Goal: Task Accomplishment & Management: Use online tool/utility

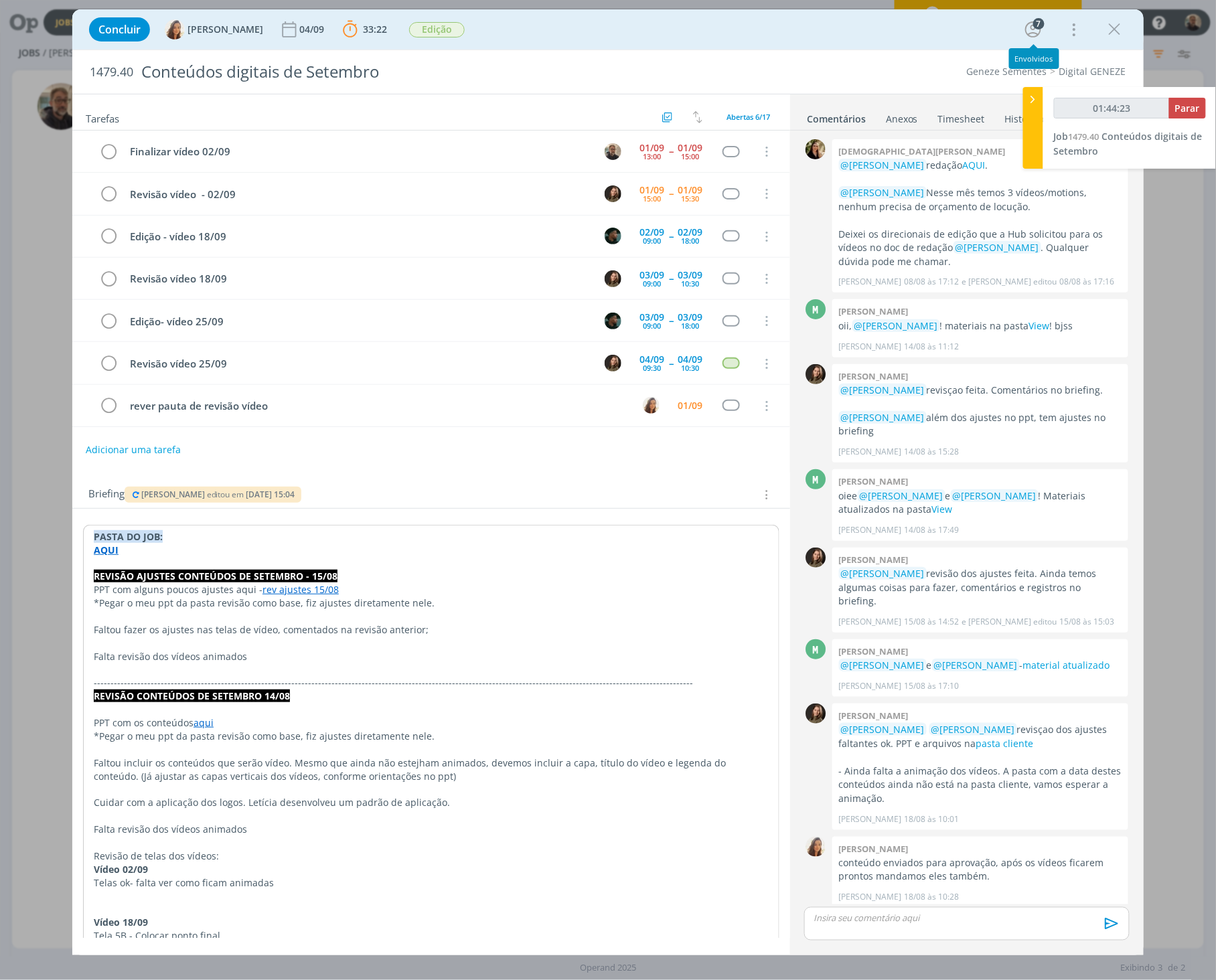
scroll to position [57, 0]
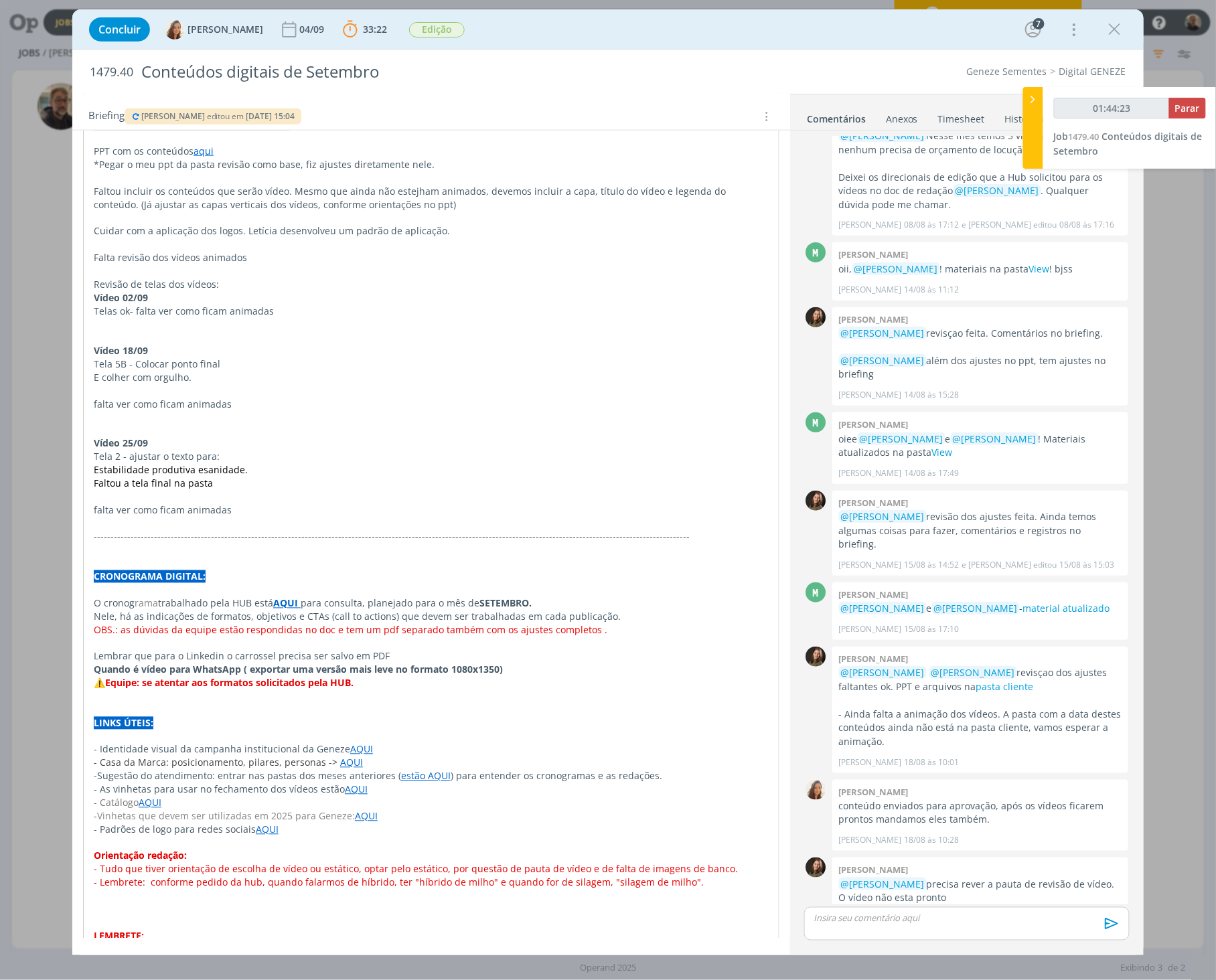
type input "01:44:24"
click at [1189, 106] on span "Parar" at bounding box center [1188, 108] width 25 height 13
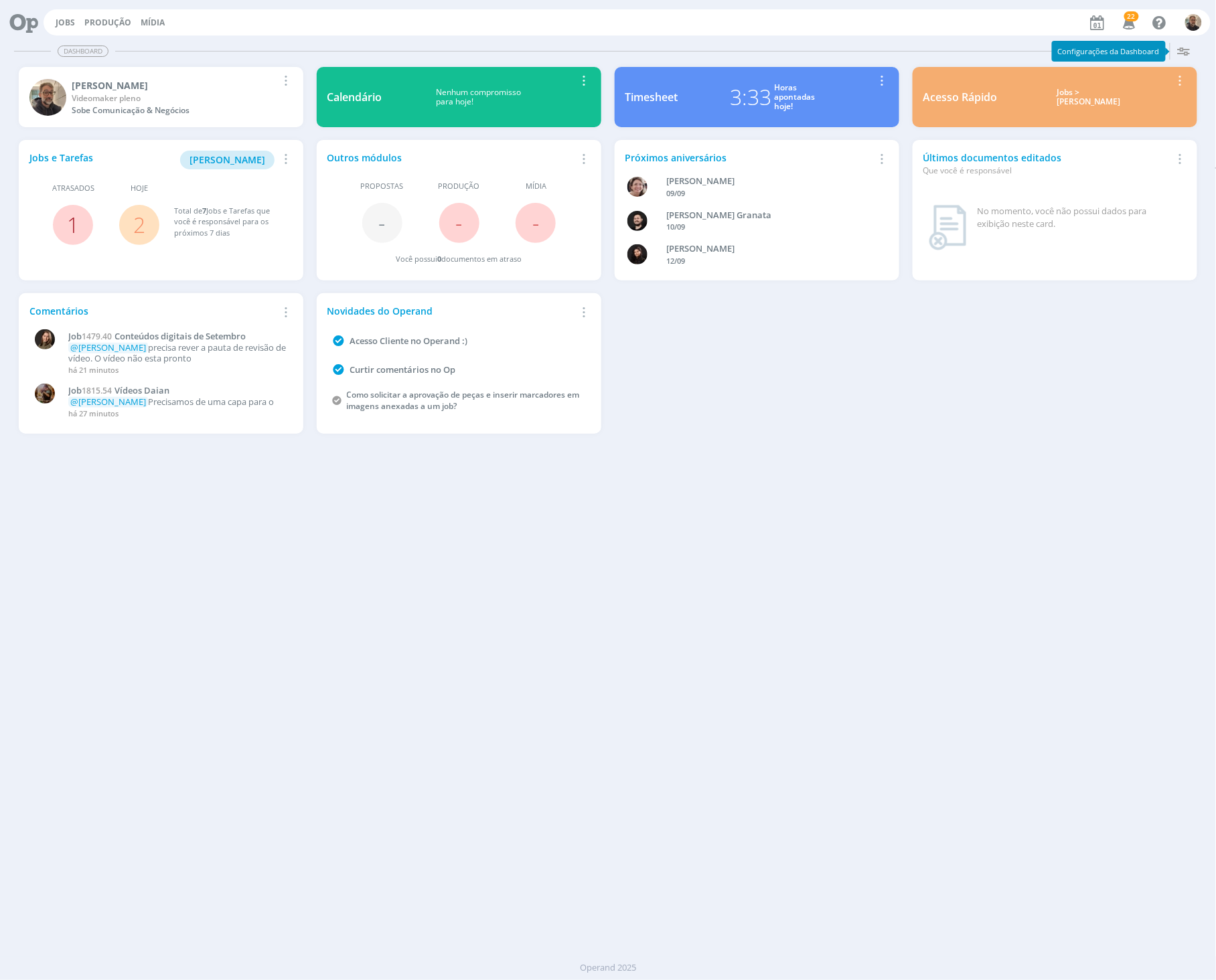
click at [75, 224] on link "1" at bounding box center [73, 224] width 12 height 29
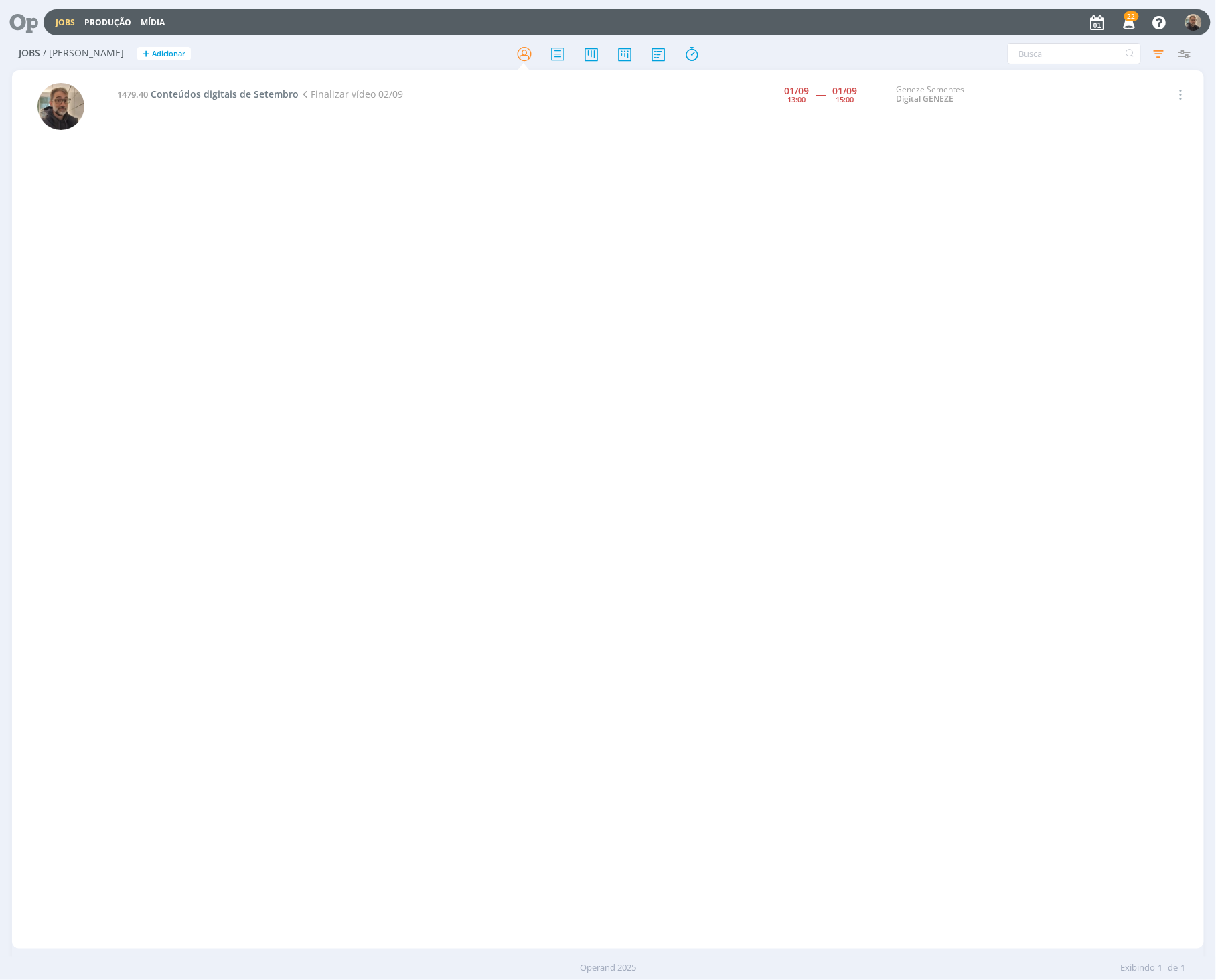
click at [30, 28] on icon at bounding box center [18, 22] width 27 height 26
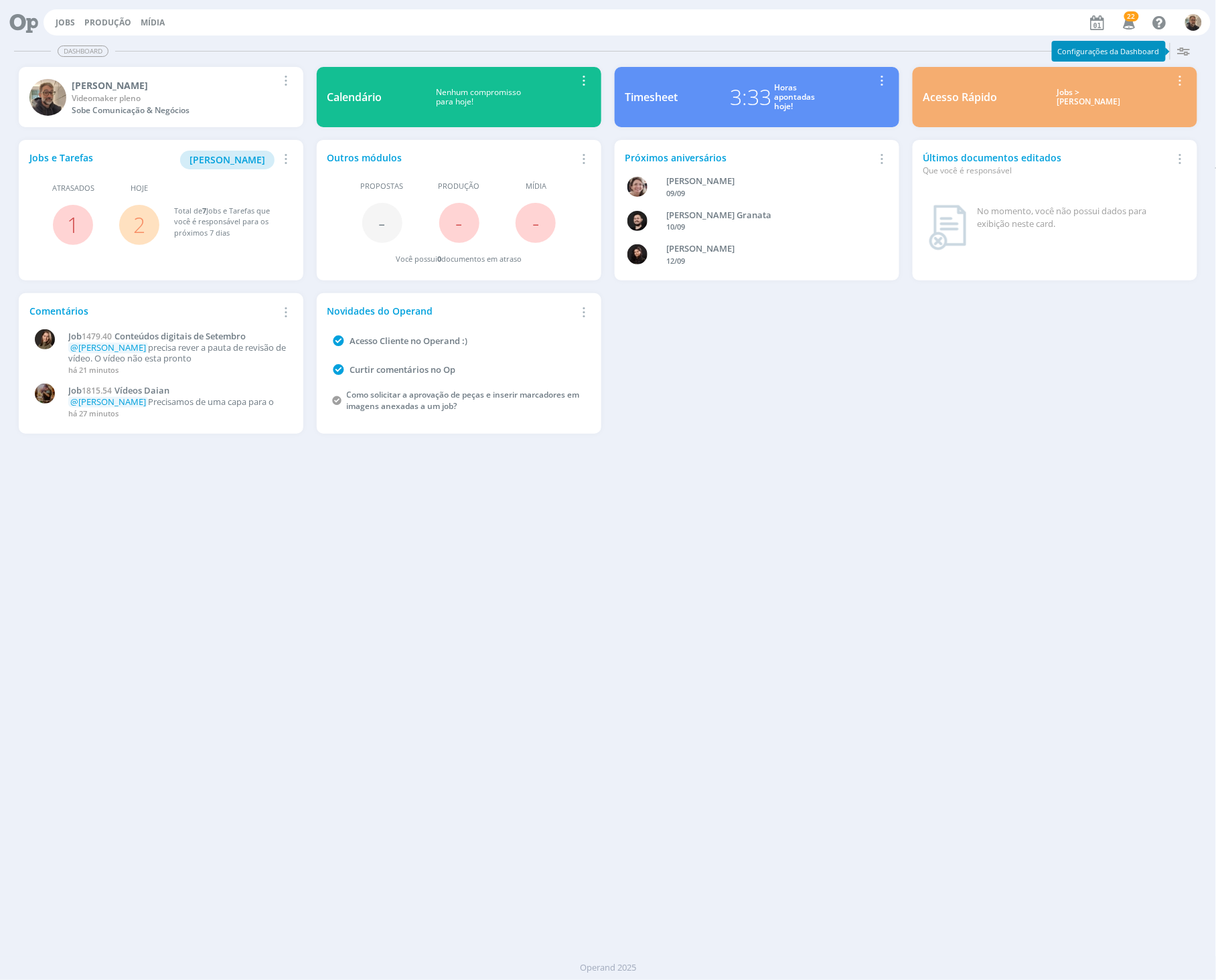
click at [142, 225] on link "2" at bounding box center [139, 224] width 12 height 29
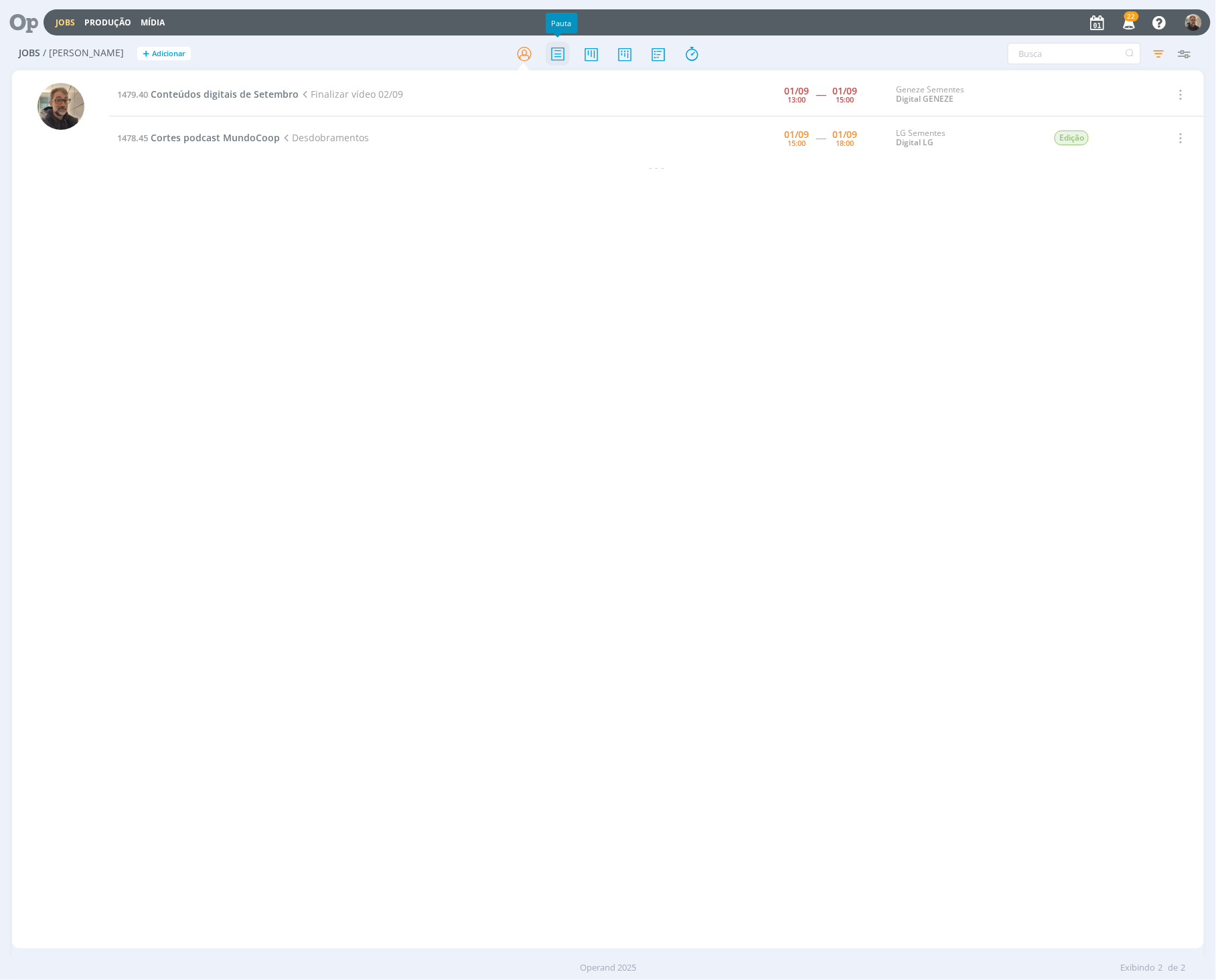
click at [557, 52] on icon at bounding box center [557, 53] width 24 height 26
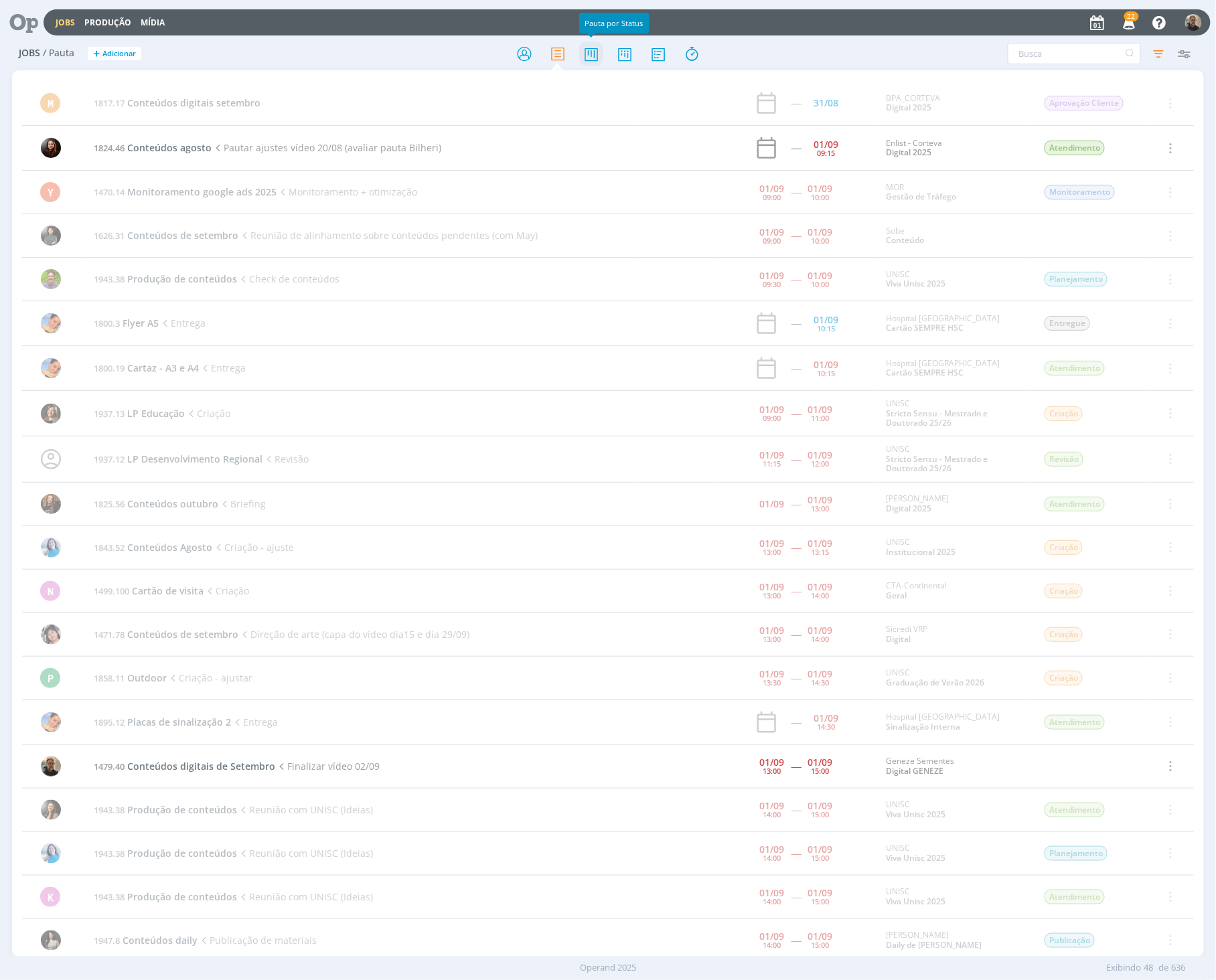
click at [596, 48] on icon at bounding box center [591, 53] width 24 height 26
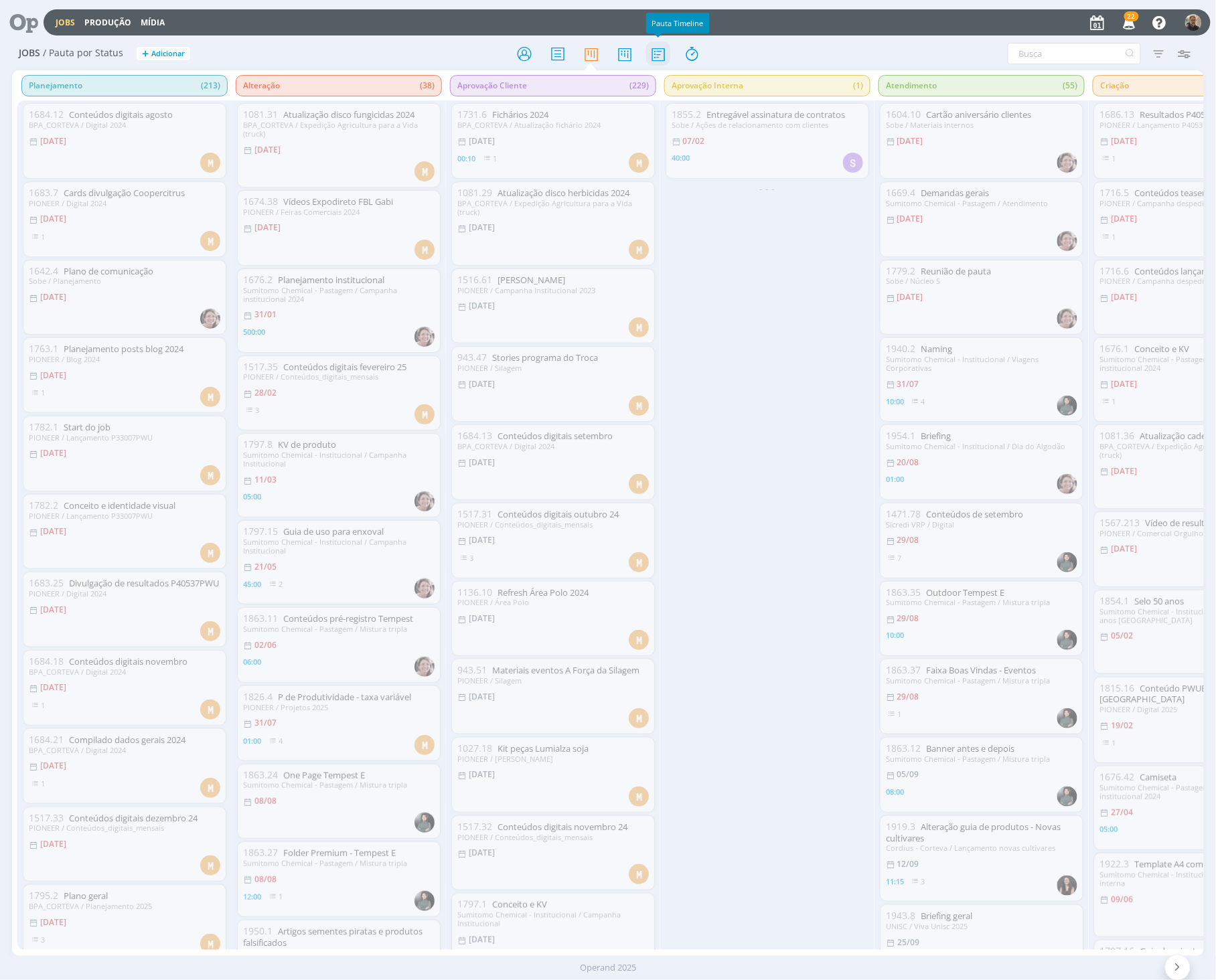
click at [660, 58] on icon at bounding box center [658, 53] width 24 height 26
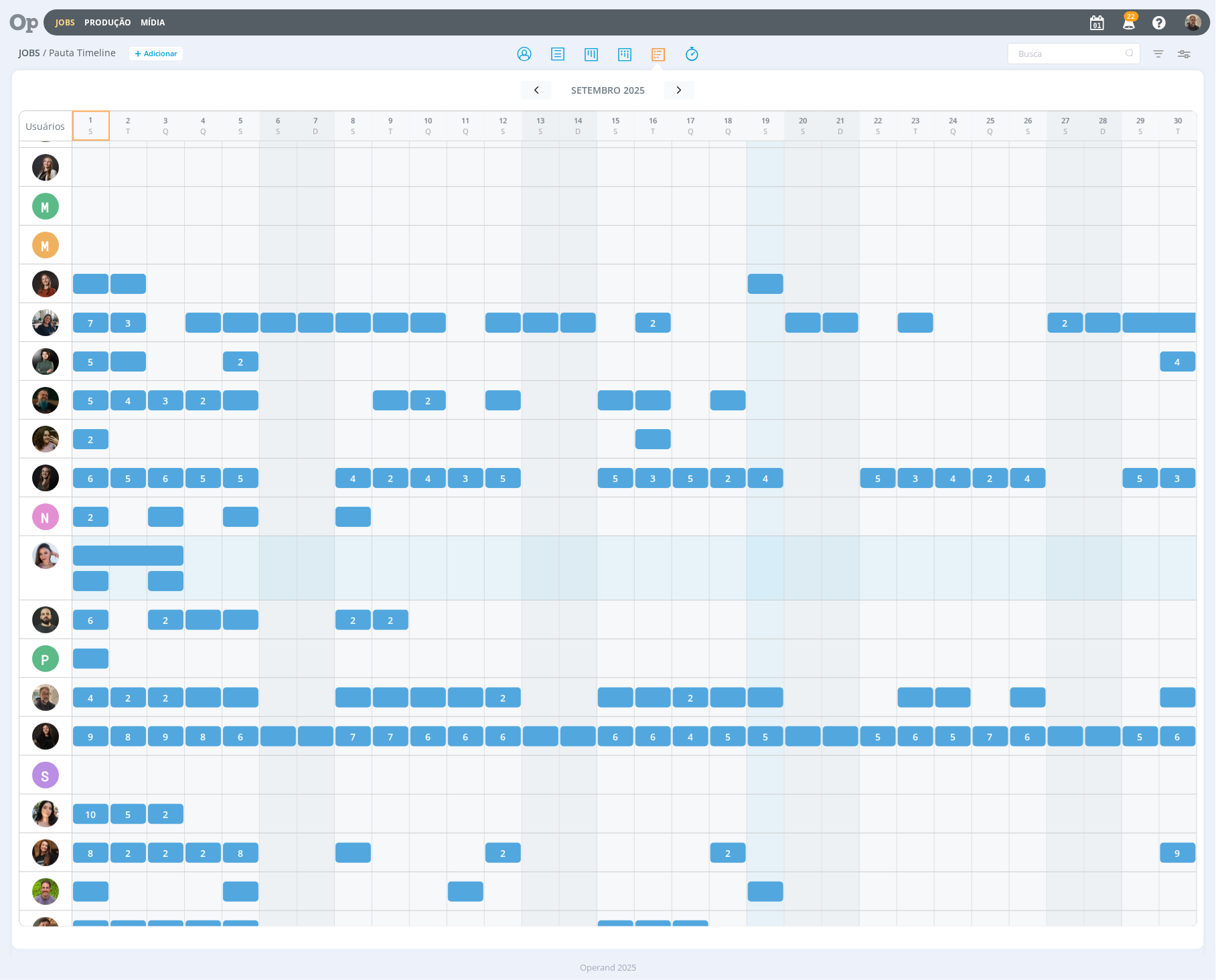
scroll to position [1732, 0]
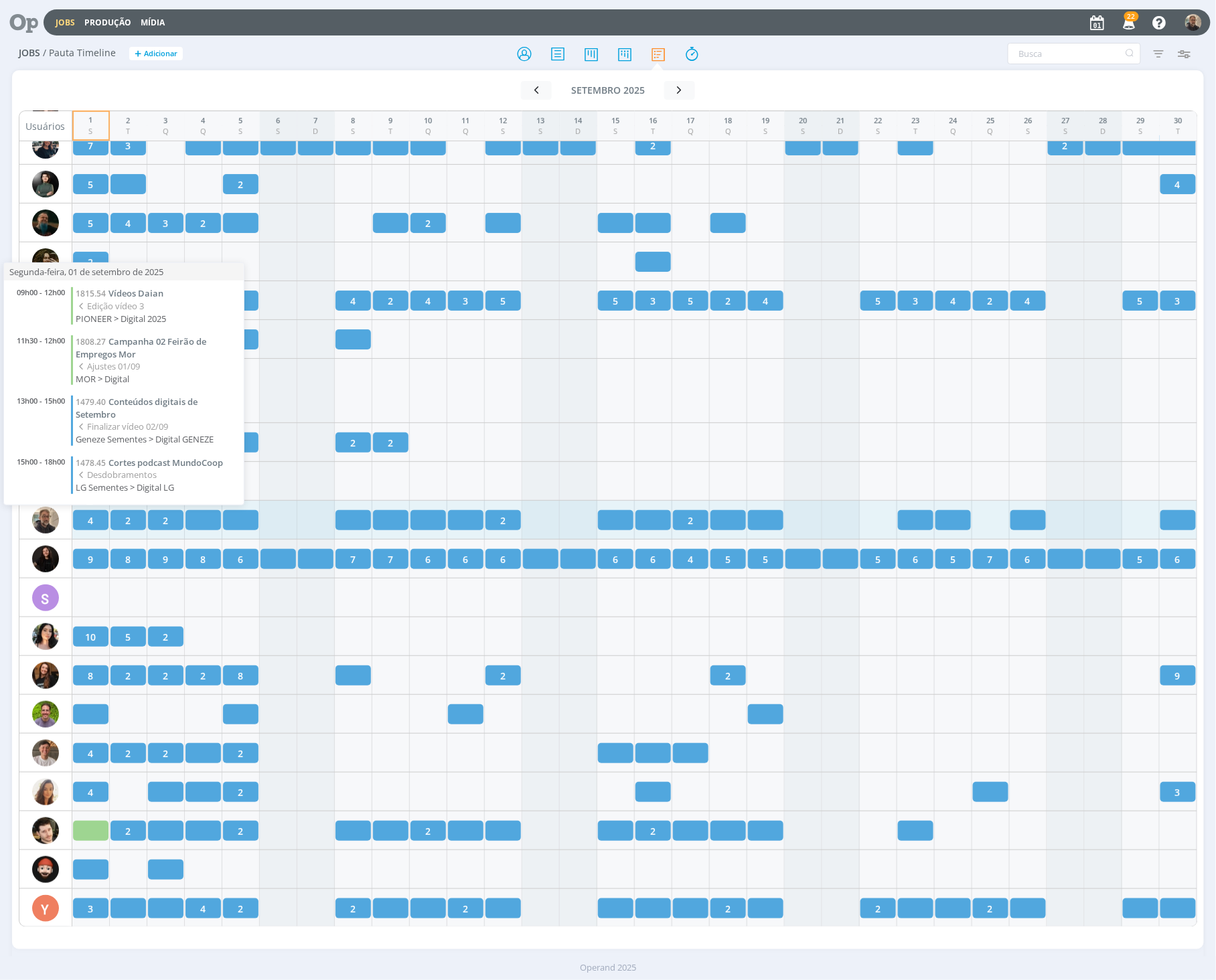
click at [88, 519] on span "4" at bounding box center [90, 520] width 5 height 14
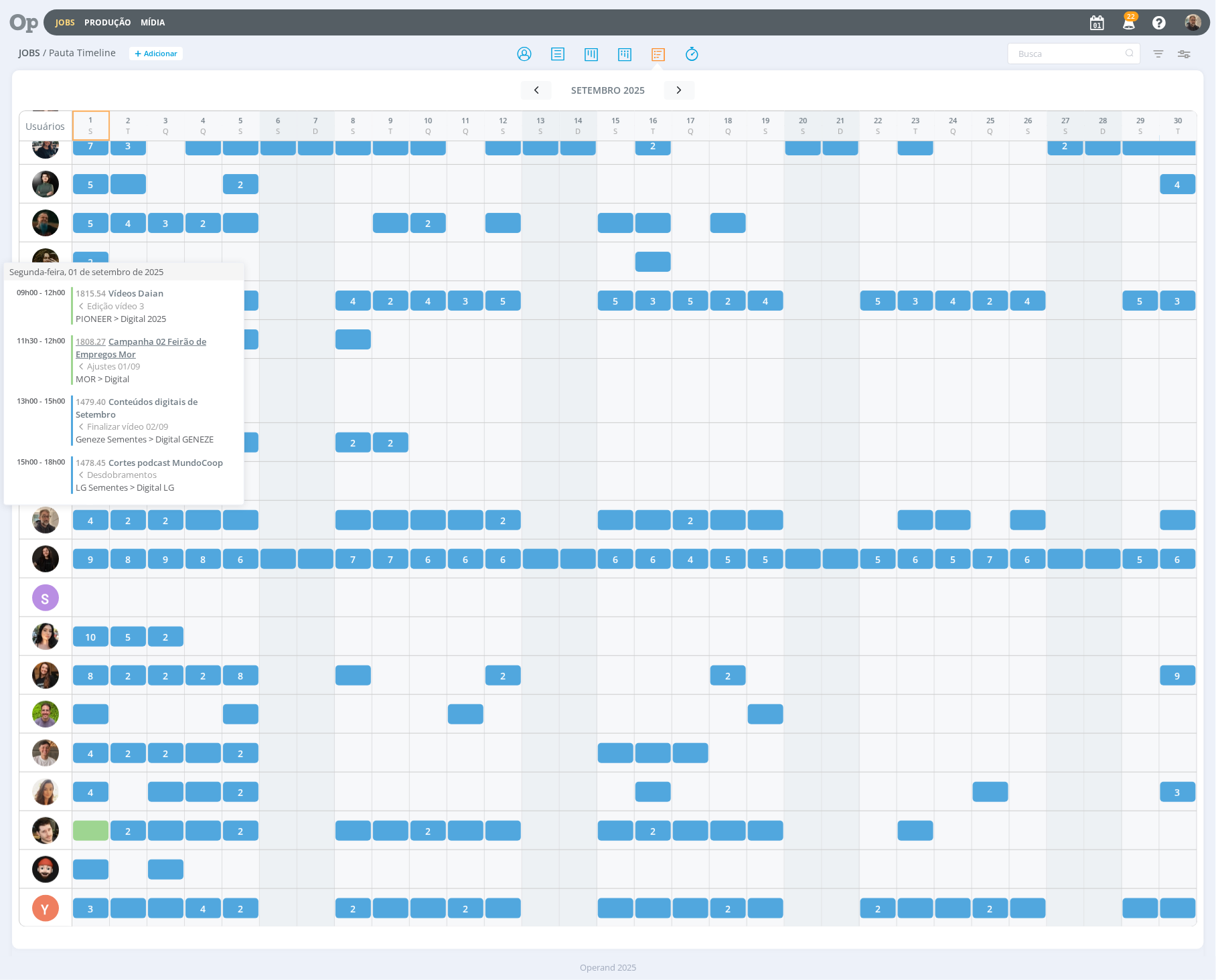
click at [122, 338] on span "Campanha 02 Feirão de Empregos Mor" at bounding box center [140, 348] width 131 height 25
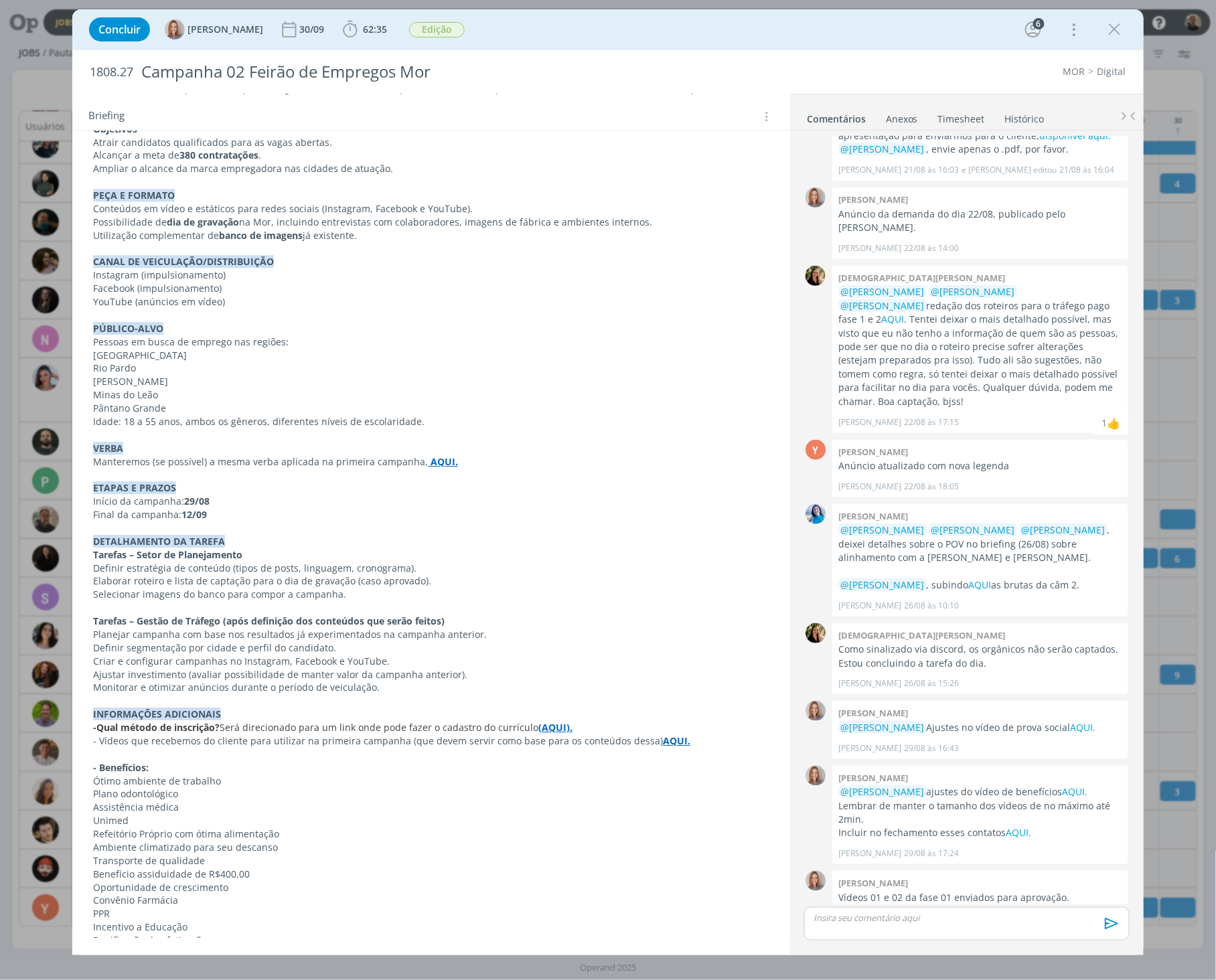
scroll to position [1201, 0]
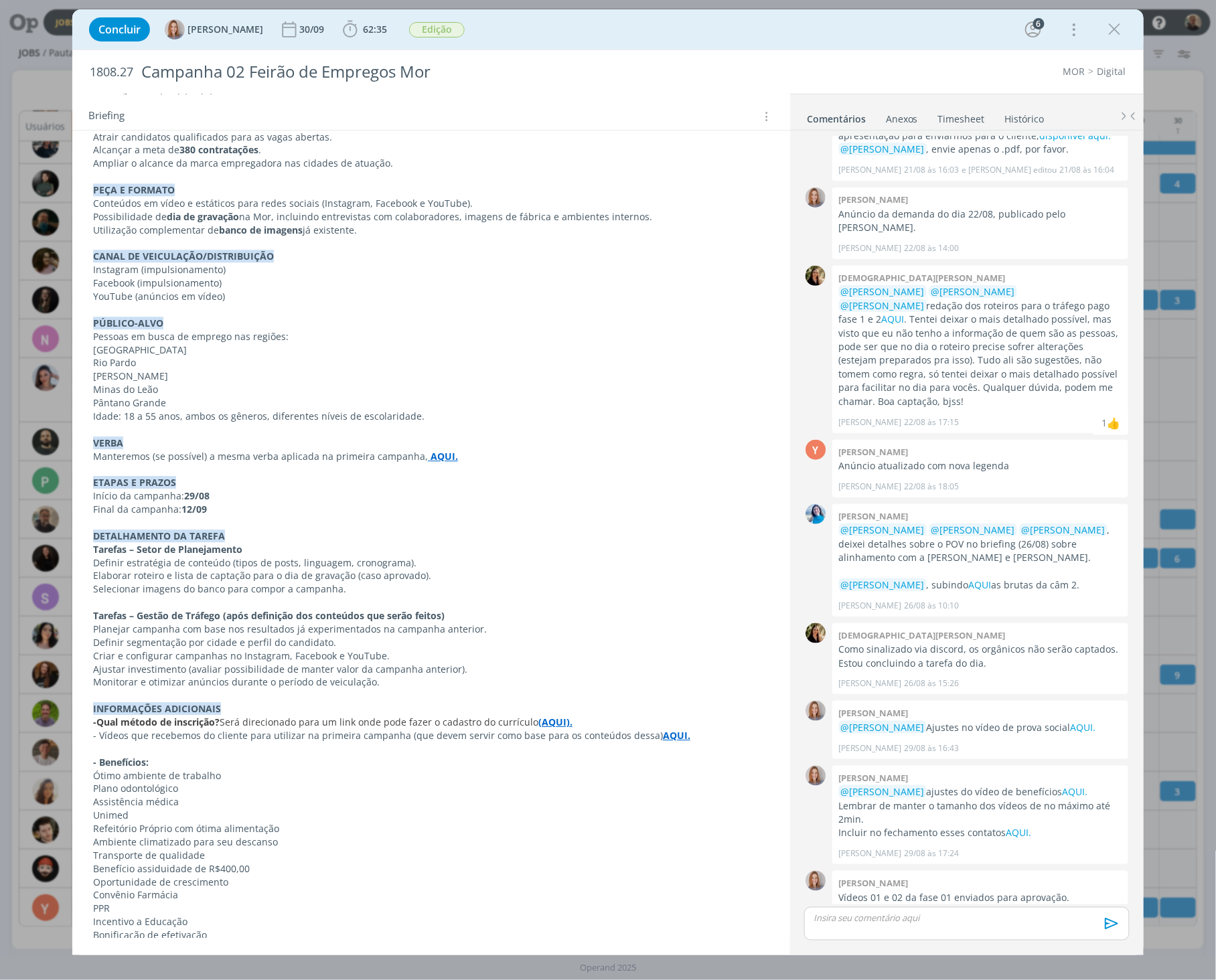
click at [118, 557] on p "Definir estratégia de conteúdo (tipos de posts, linguagem, cronograma)." at bounding box center [431, 563] width 676 height 13
drag, startPoint x: 95, startPoint y: 257, endPoint x: 262, endPoint y: 281, distance: 168.7
click at [262, 281] on div "PASTA DO JOB: AQUI _____________________________________________________ AJUSTE…" at bounding box center [431, 51] width 696 height 1793
click at [295, 304] on p "dialog" at bounding box center [431, 310] width 675 height 13
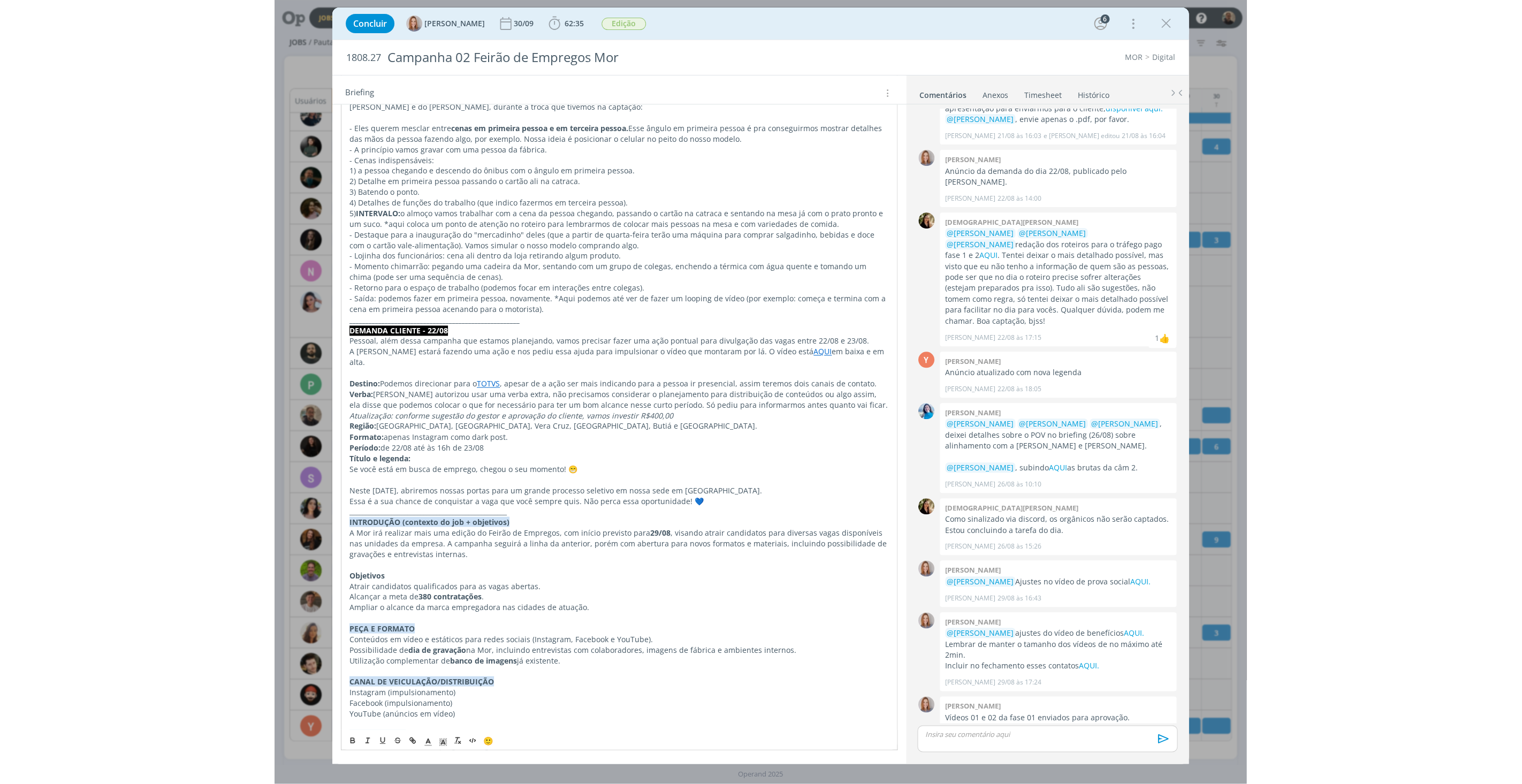
scroll to position [723, 0]
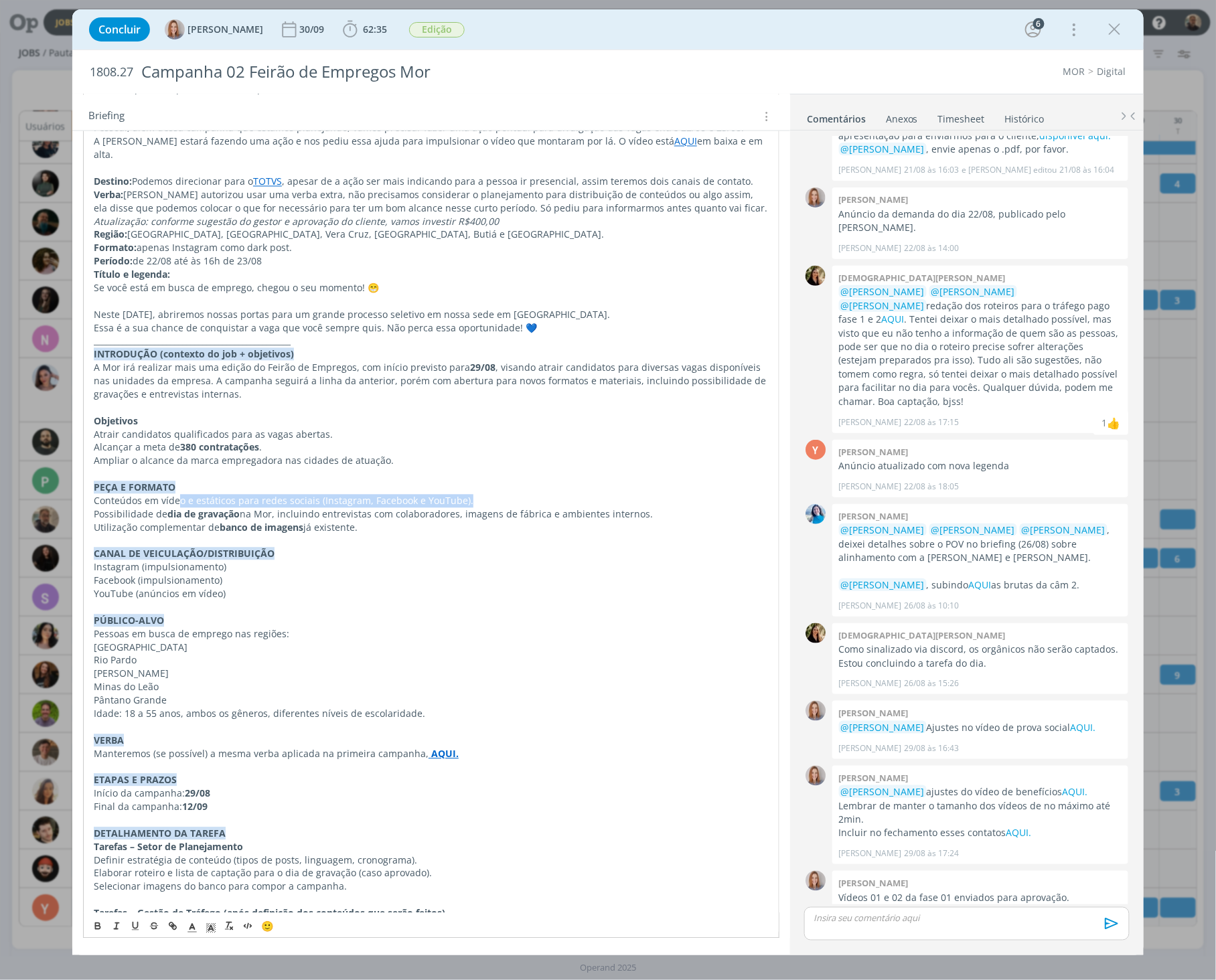
drag, startPoint x: 181, startPoint y: 486, endPoint x: 486, endPoint y: 486, distance: 305.0
click at [486, 494] on p "Conteúdos em vídeo e estáticos para redes sociais (Instagram, Facebook e YouTub…" at bounding box center [431, 501] width 675 height 13
click at [474, 494] on p "Conteúdos em vídeo e estáticos para redes sociais (Instagram, Facebook e YouTub…" at bounding box center [431, 501] width 675 height 13
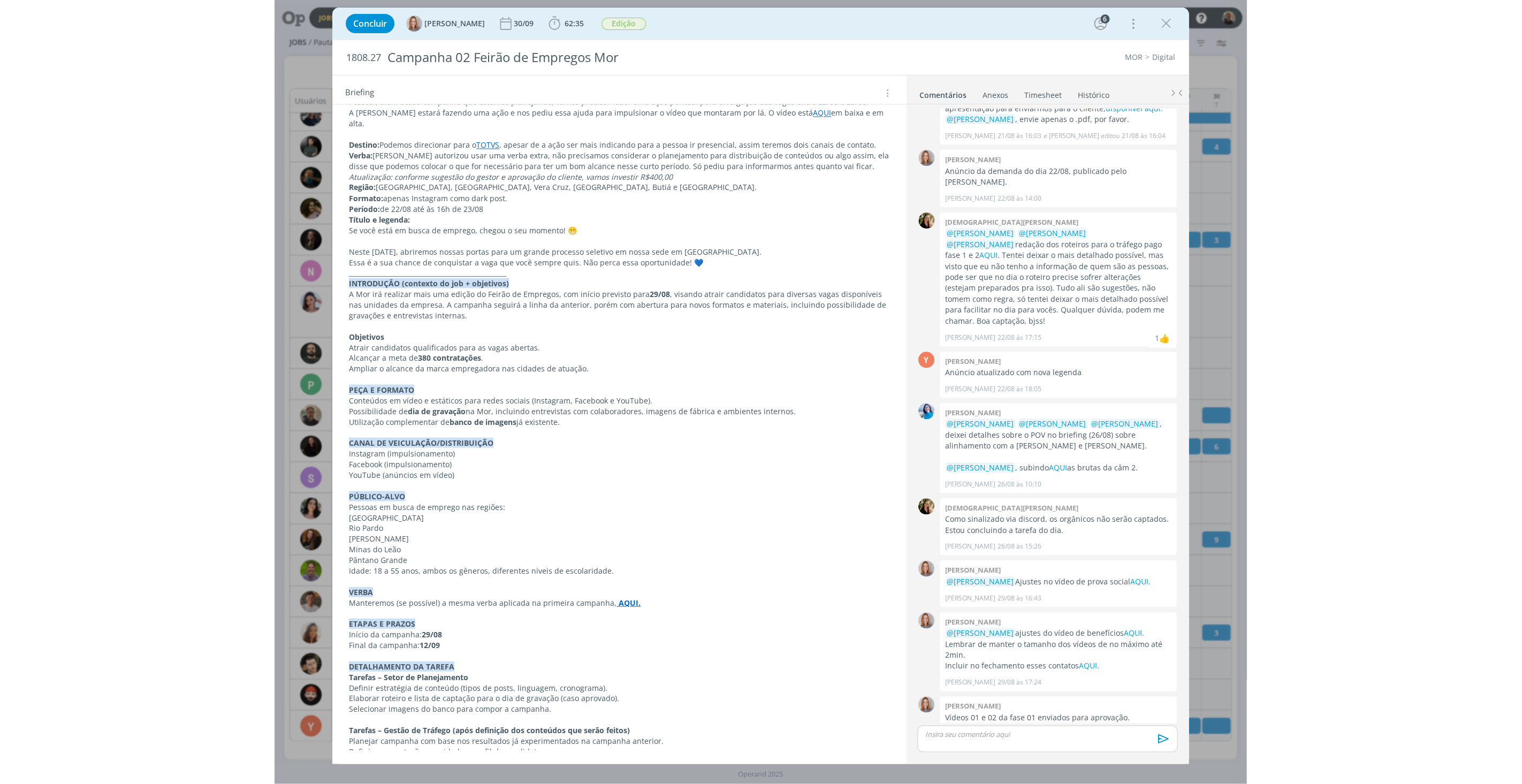
scroll to position [202, 0]
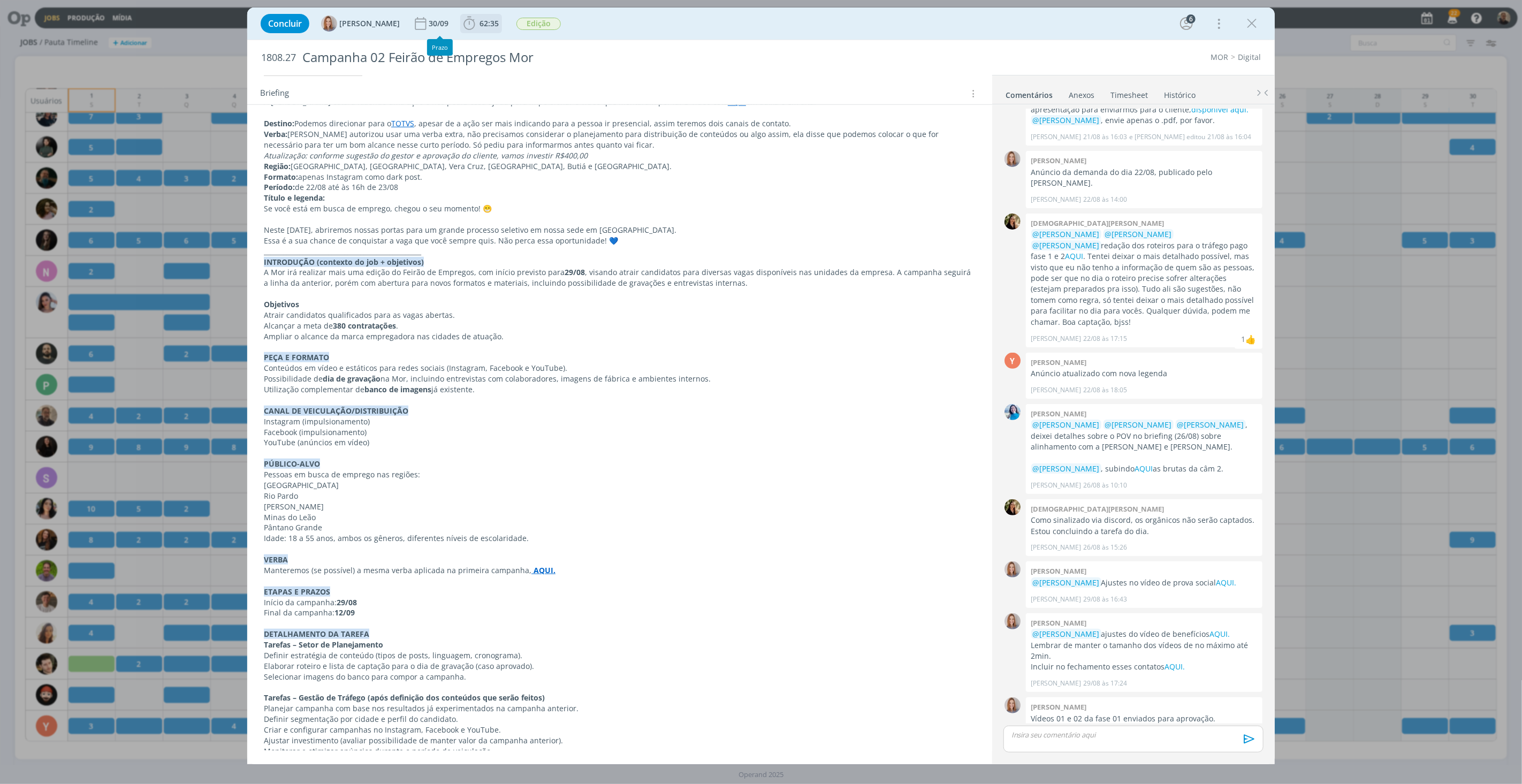
click at [479, 20] on b "62:35" at bounding box center [489, 24] width 24 height 8
click at [500, 45] on span "Iniciar" at bounding box center [505, 47] width 22 height 8
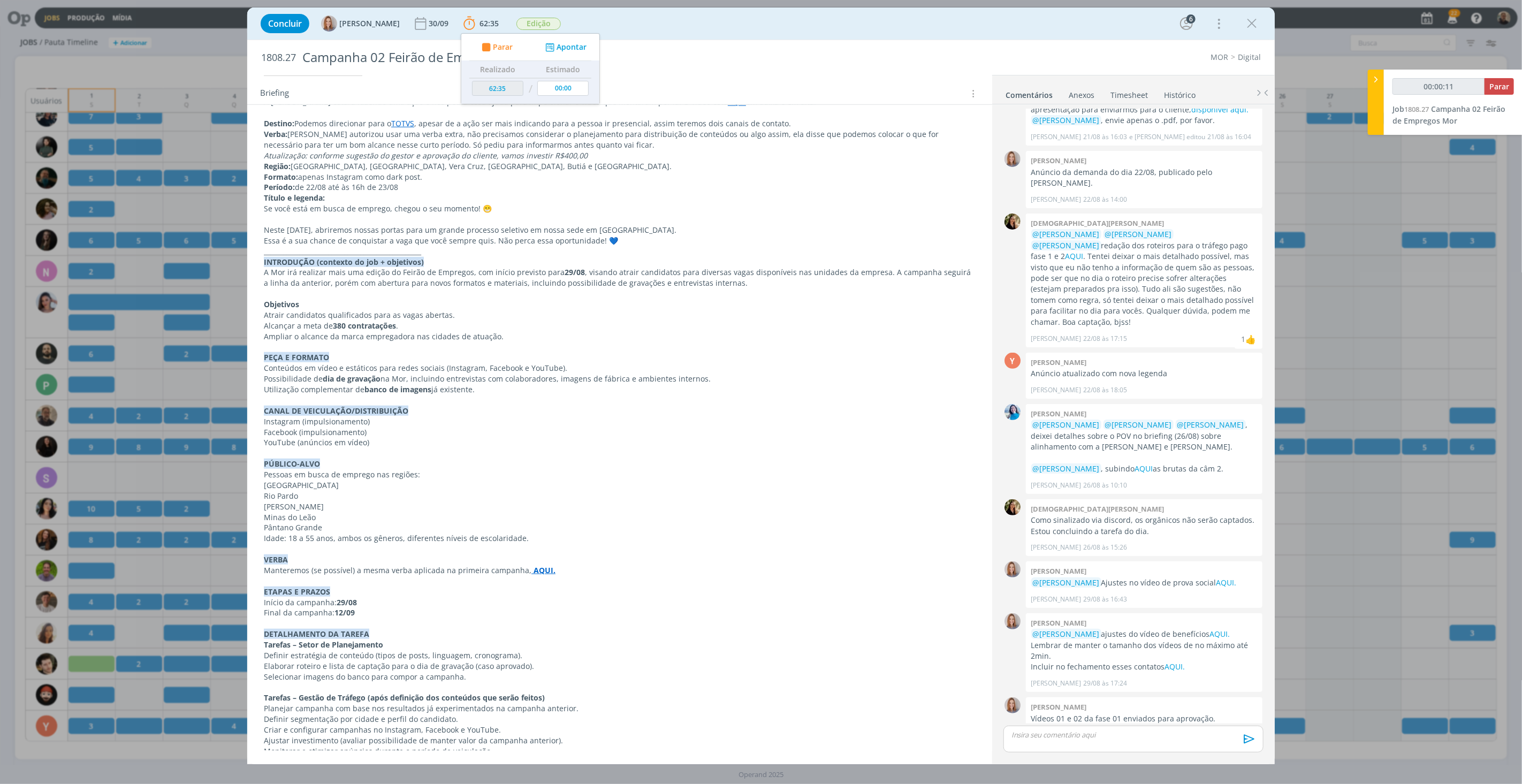
scroll to position [0, 0]
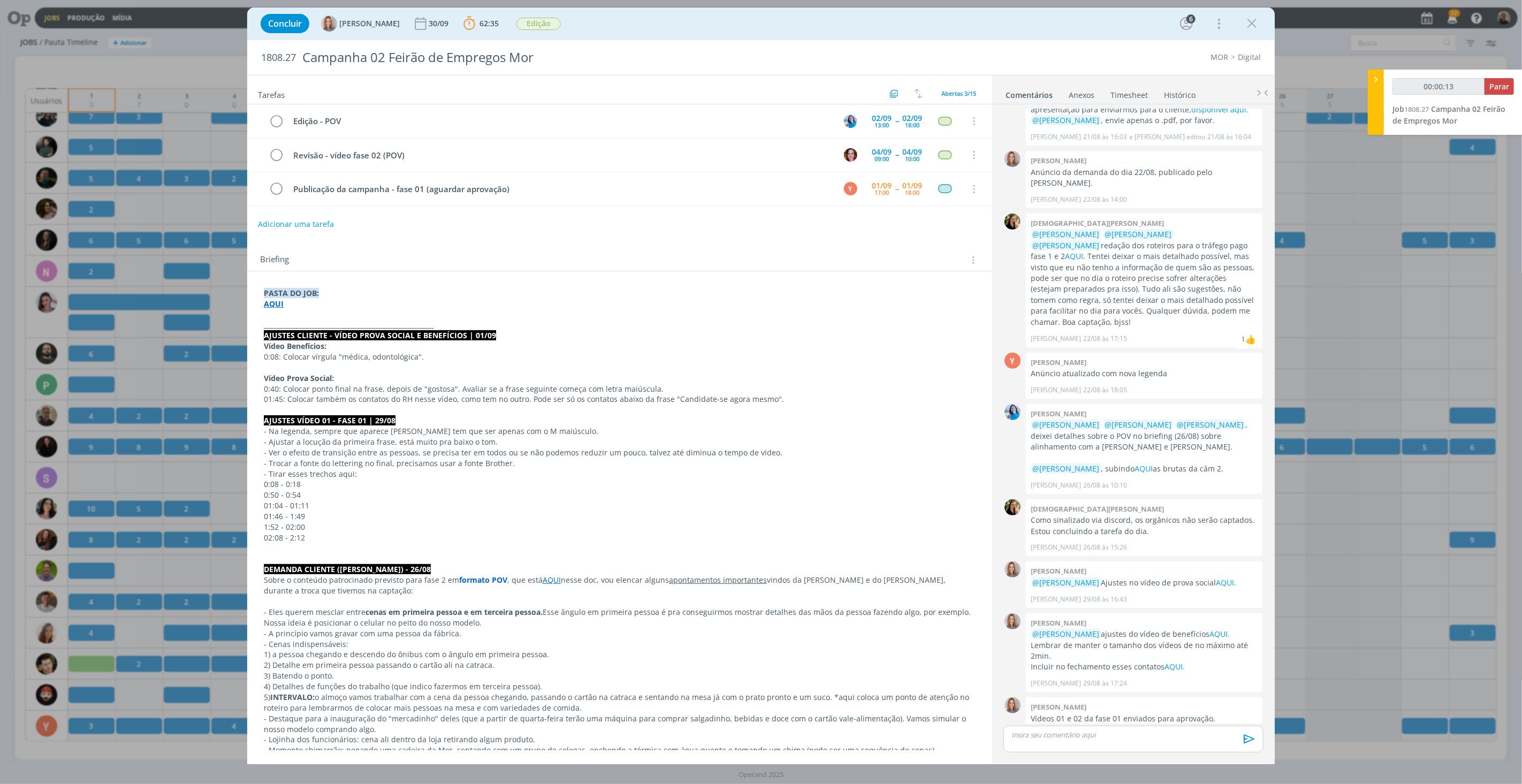
click at [275, 306] on strong "AQUI" at bounding box center [274, 303] width 20 height 10
click at [308, 323] on link "[URL][DOMAIN_NAME]" at bounding box center [333, 324] width 81 height 14
type input "00:24:26"
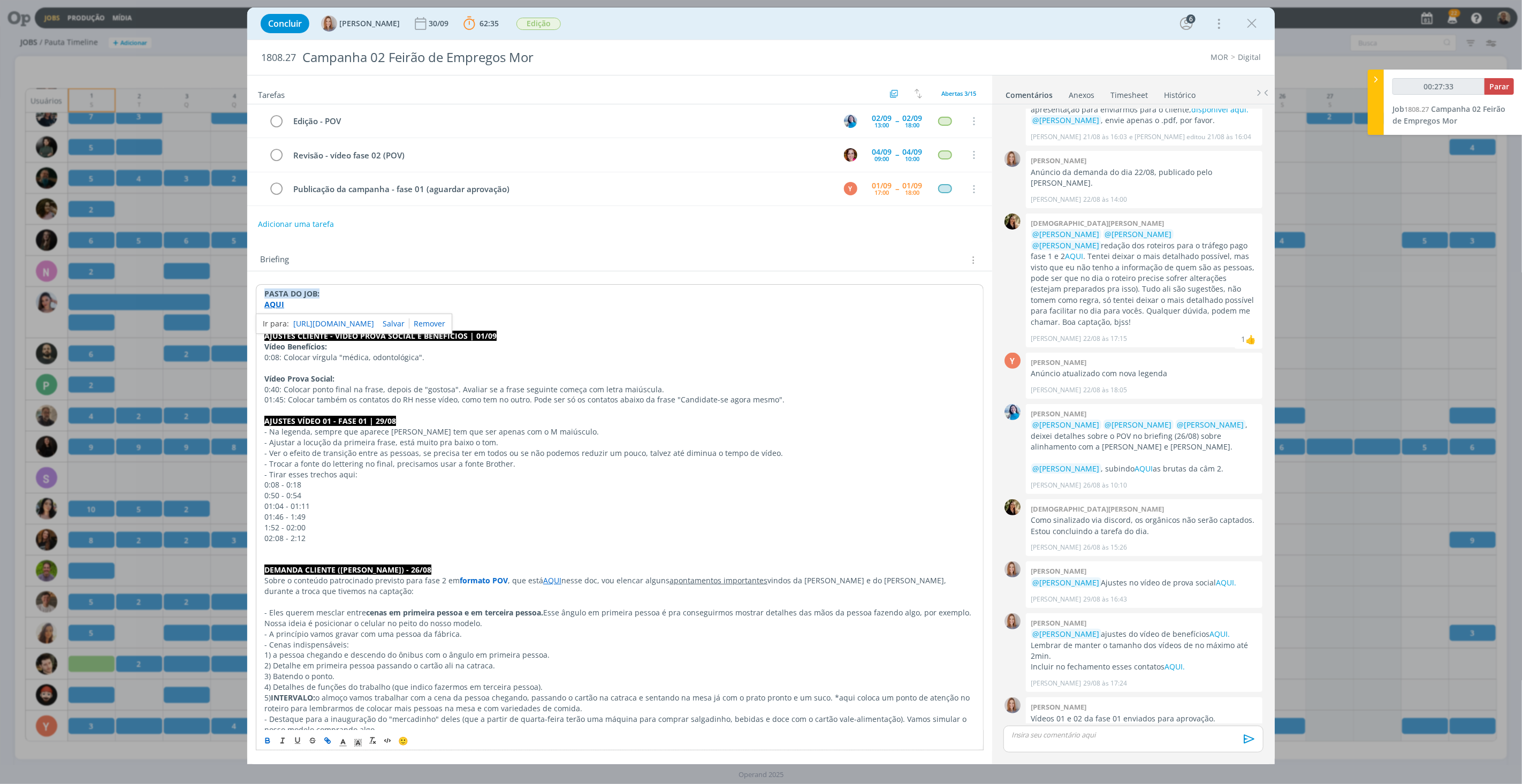
type input "00:27:34"
click at [1504, 84] on span "Parar" at bounding box center [1500, 86] width 20 height 10
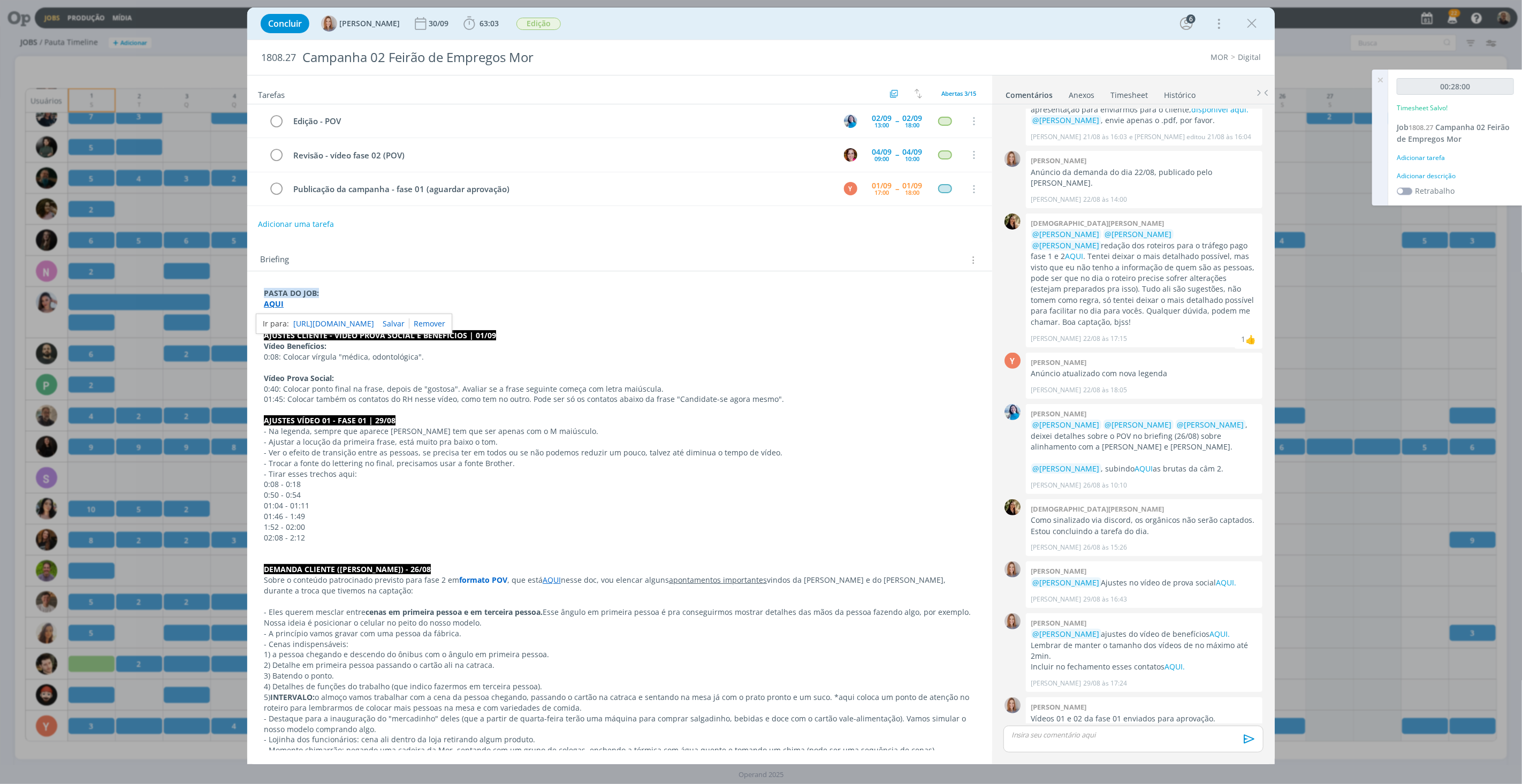
click at [1127, 93] on link "Timesheet" at bounding box center [1129, 93] width 38 height 15
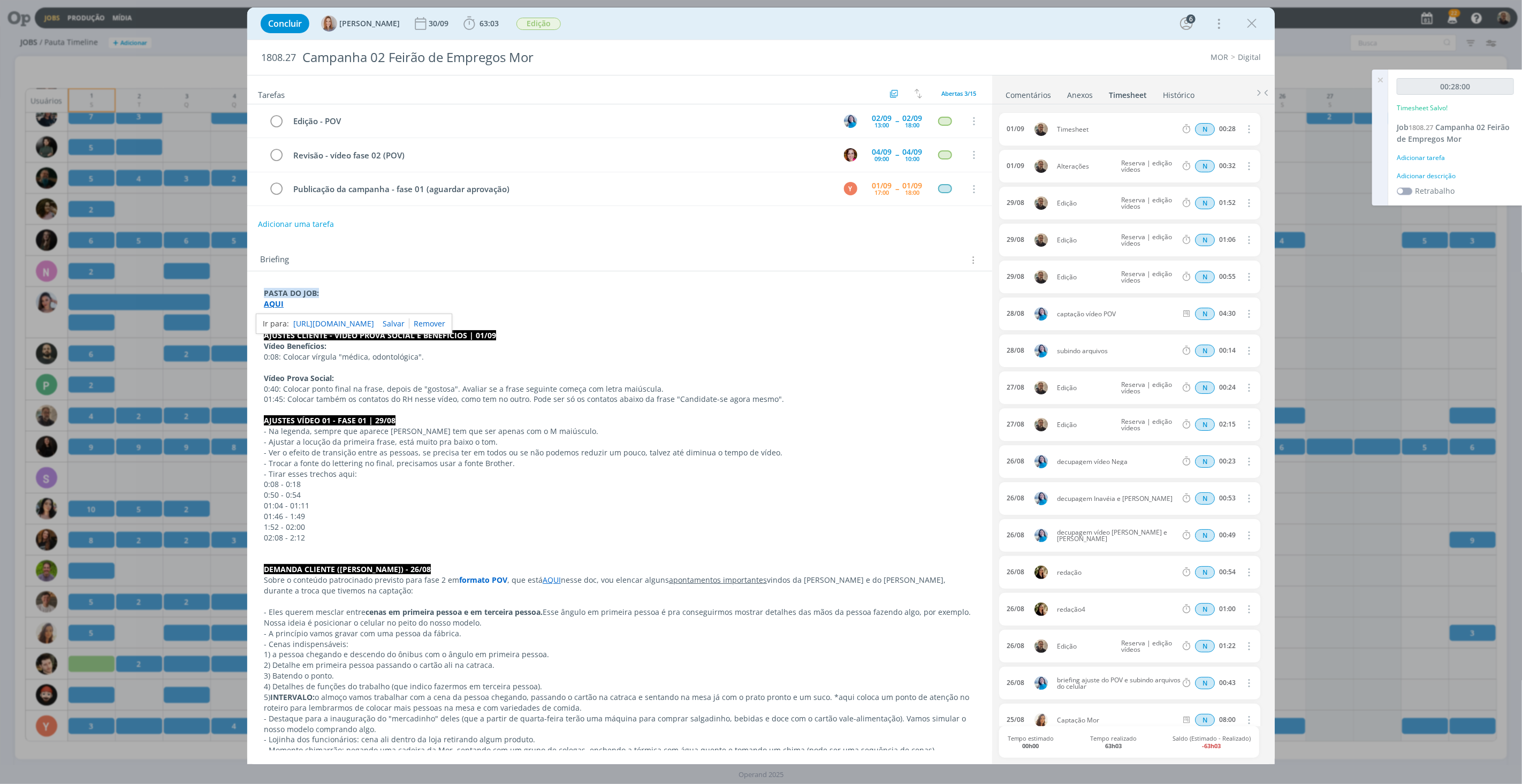
click at [1245, 131] on icon "dialog" at bounding box center [1248, 129] width 12 height 13
click at [1195, 163] on link "Editar" at bounding box center [1218, 164] width 84 height 17
click at [1084, 129] on div "Timesheet" at bounding box center [1086, 129] width 58 height 12
drag, startPoint x: 1095, startPoint y: 126, endPoint x: 981, endPoint y: 127, distance: 114.0
click at [981, 127] on body "Jobs Produção Mídia 22 Notificações Central de Ajuda Área de Membros Implantaçã…" at bounding box center [761, 392] width 1522 height 784
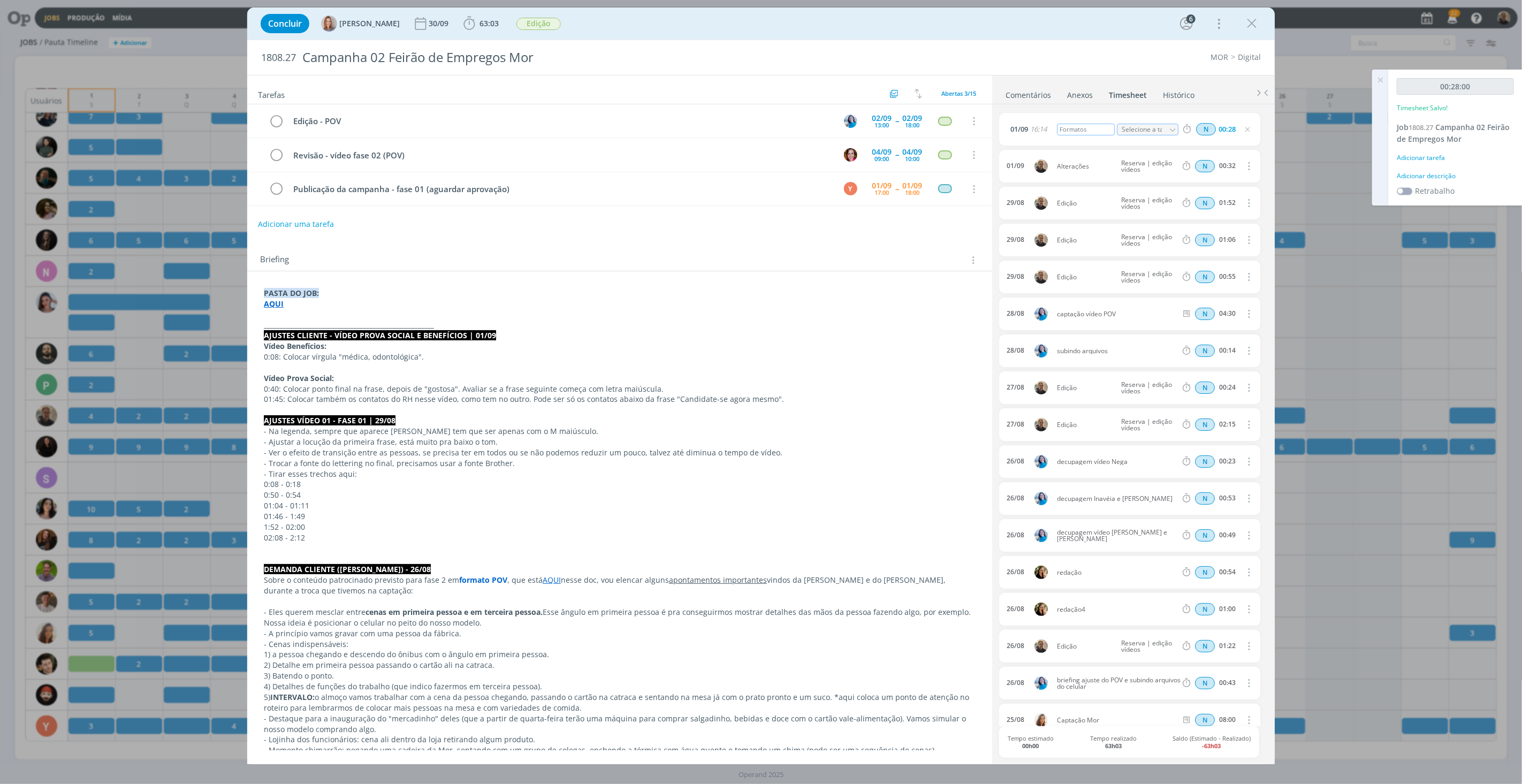
click at [1061, 132] on div "Formatos" at bounding box center [1086, 129] width 58 height 12
click at [1169, 127] on icon "dialog" at bounding box center [1172, 130] width 8 height 8
click at [1155, 230] on div "Ajustes 01/09 - Rodrigo Bilheri" at bounding box center [1156, 232] width 64 height 8
type input "Ajustes 01/09"
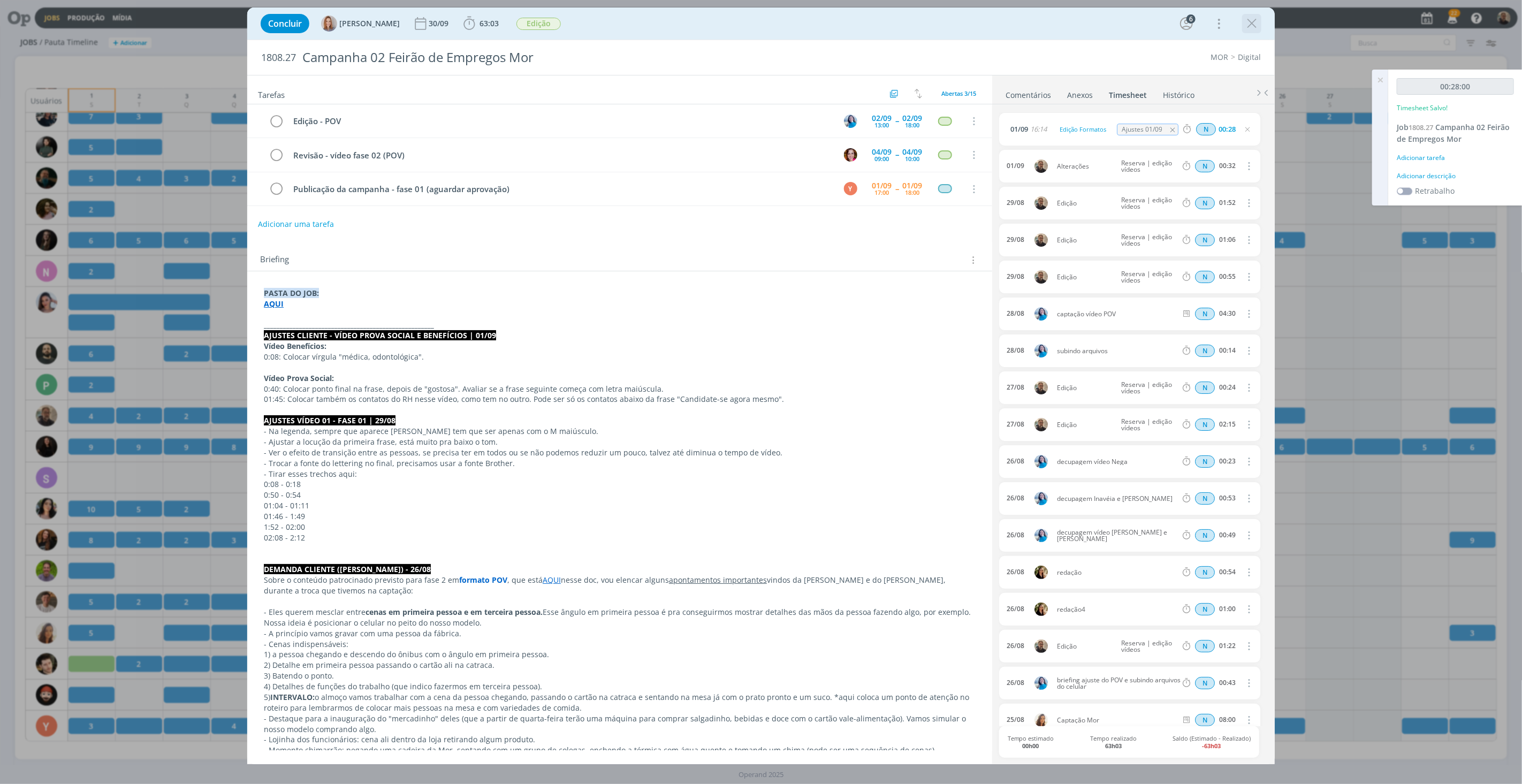
click at [1252, 25] on icon "dialog" at bounding box center [1251, 23] width 16 height 16
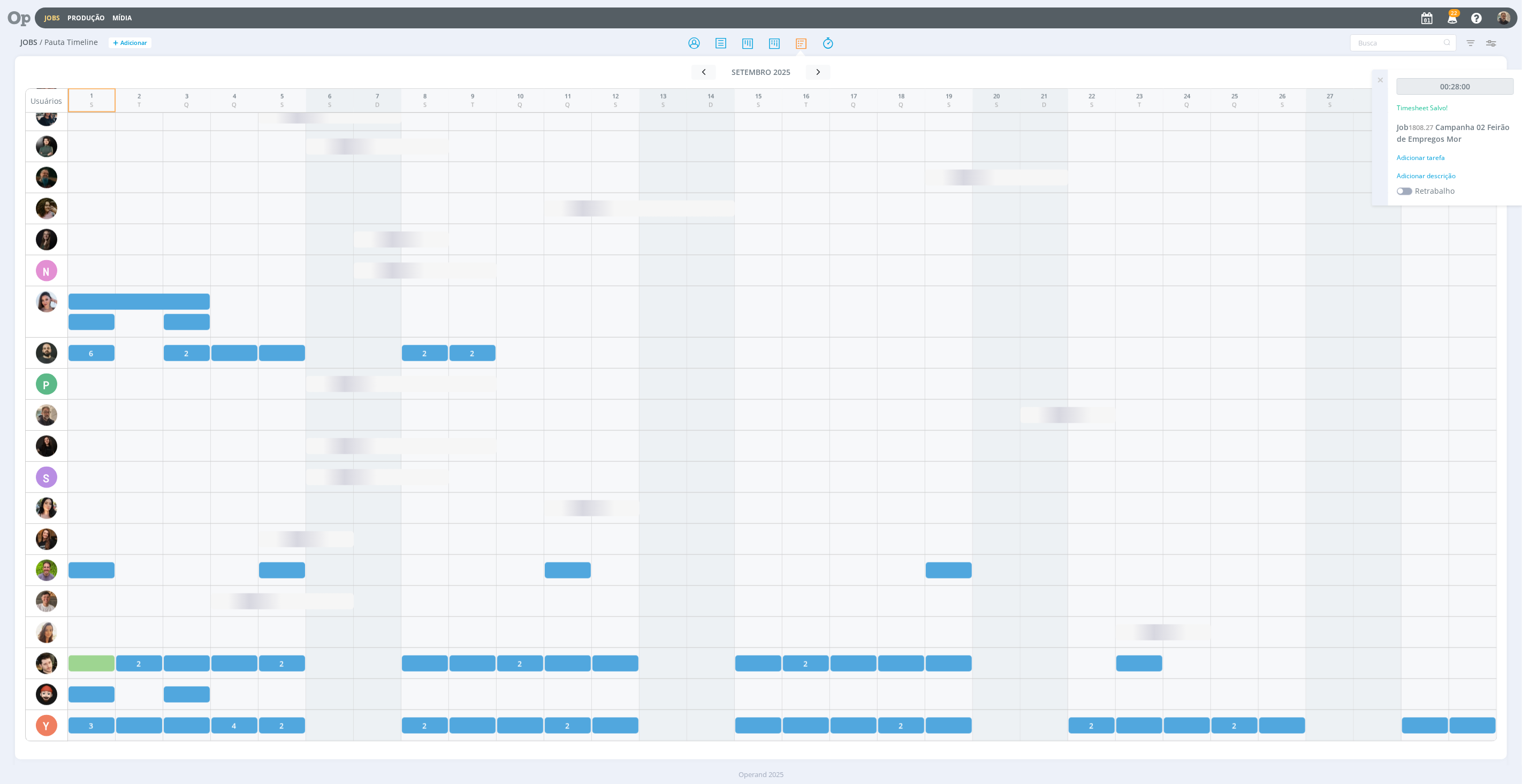
scroll to position [1201, 0]
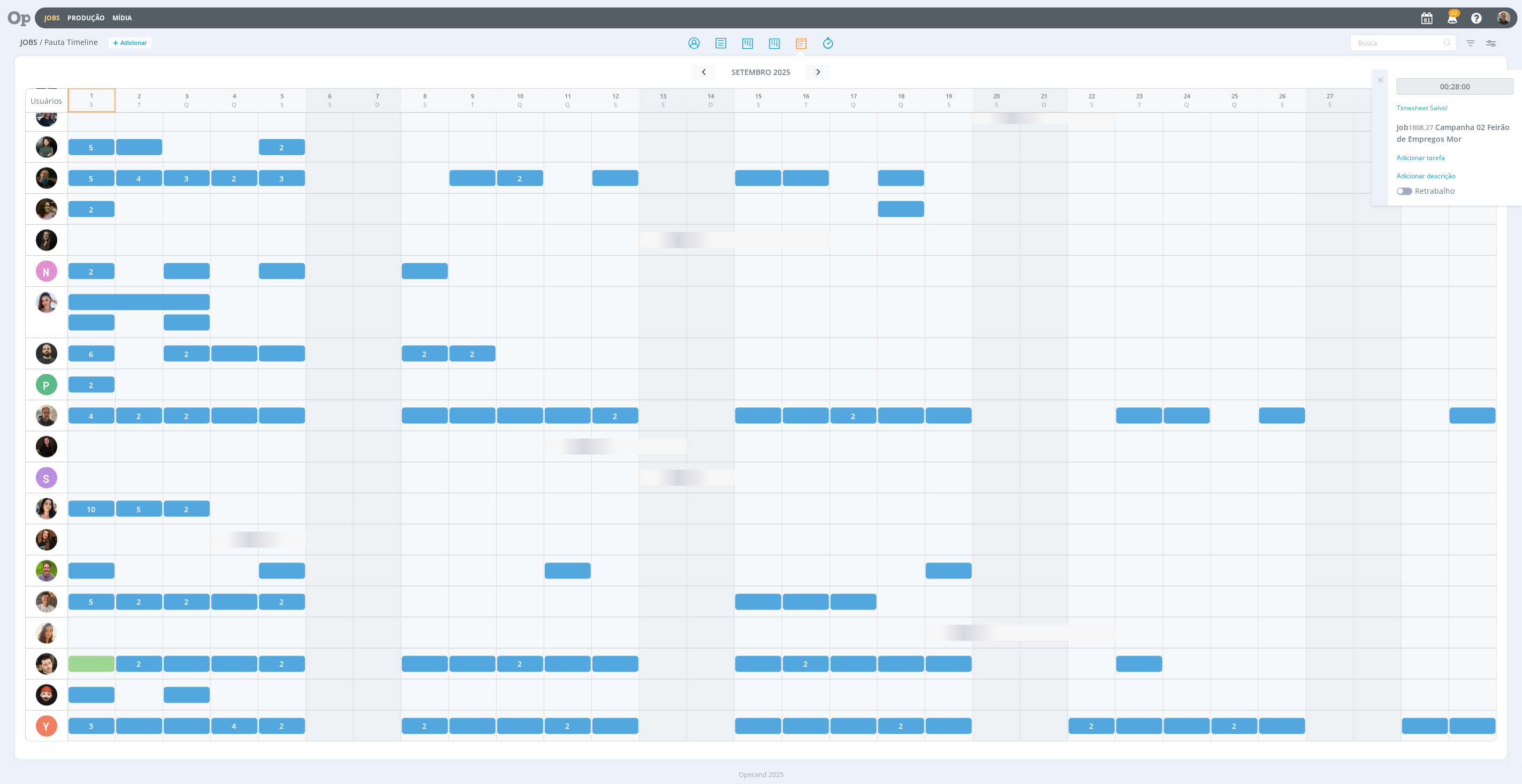
click at [18, 18] on icon at bounding box center [15, 18] width 22 height 21
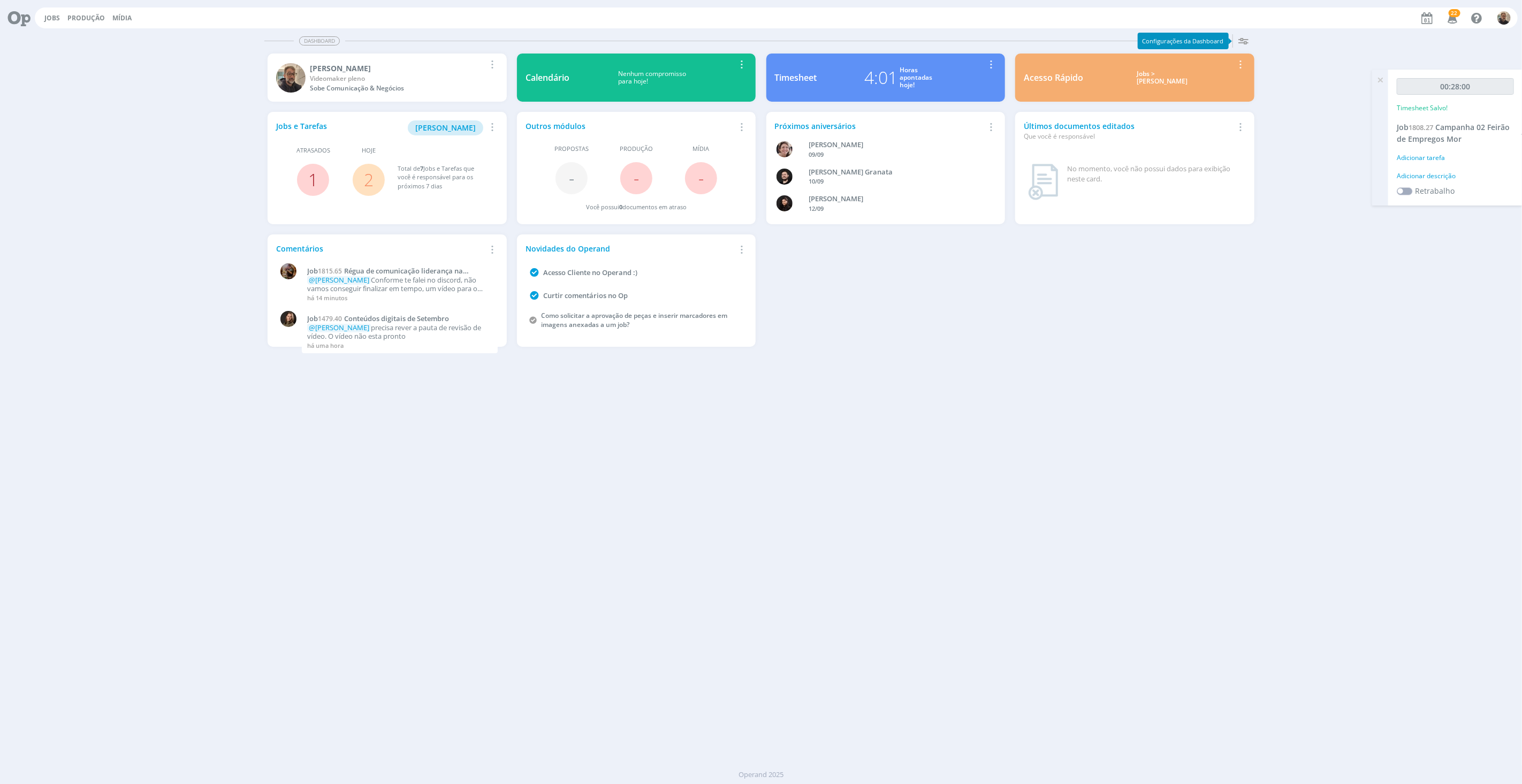
click at [311, 175] on link "1" at bounding box center [313, 179] width 9 height 23
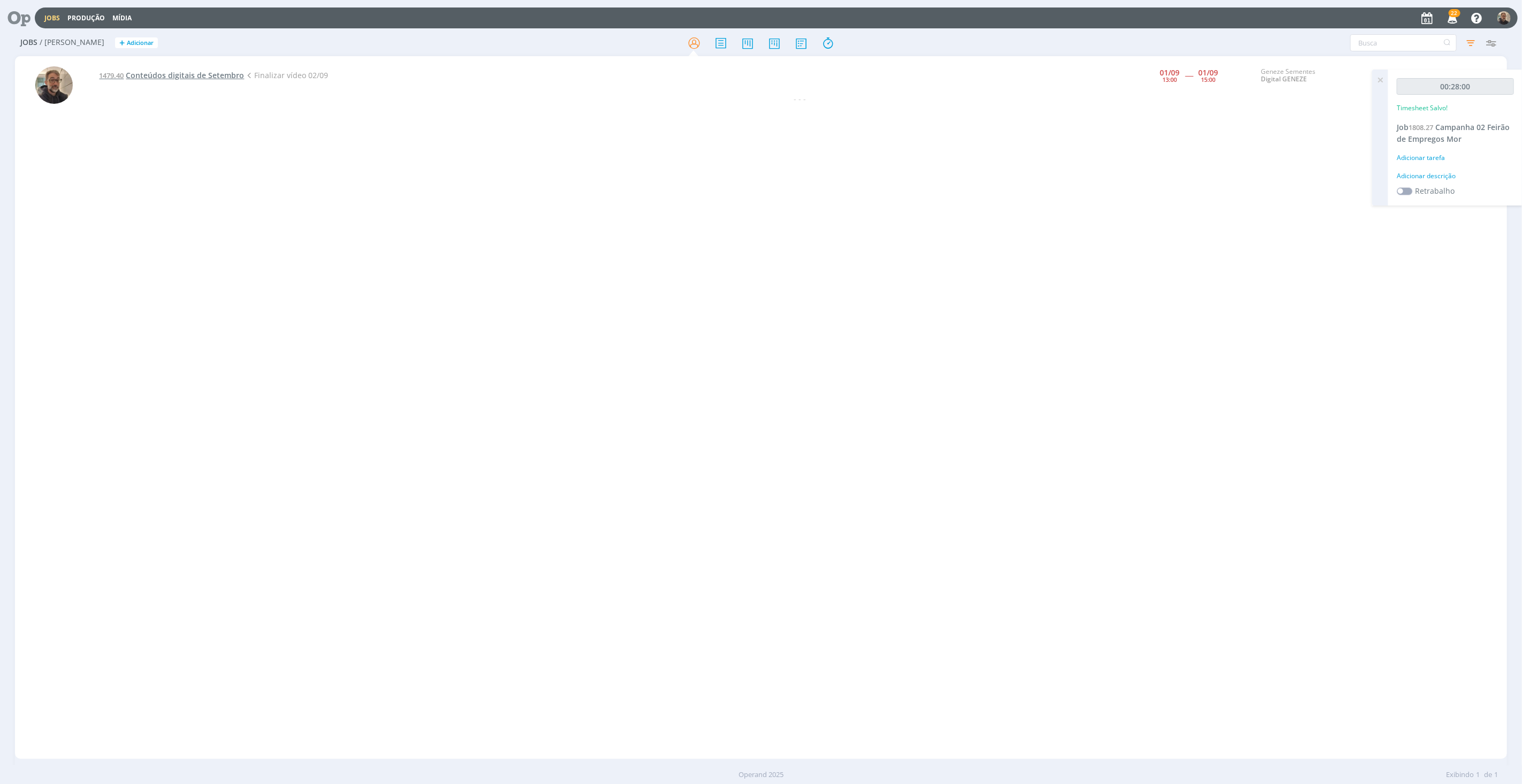
click at [175, 77] on span "Conteúdos digitais de Setembro" at bounding box center [185, 75] width 118 height 10
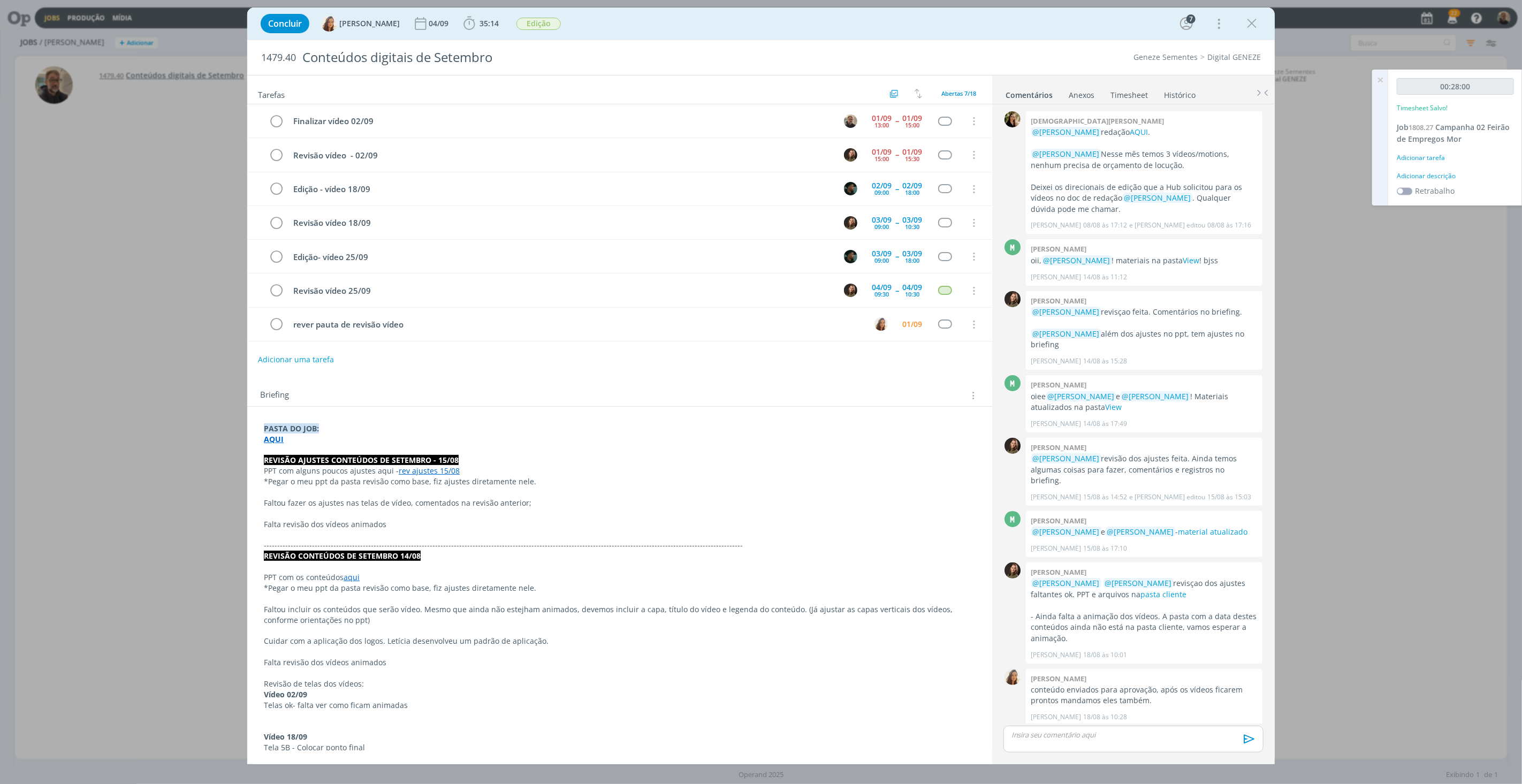
scroll to position [45, 0]
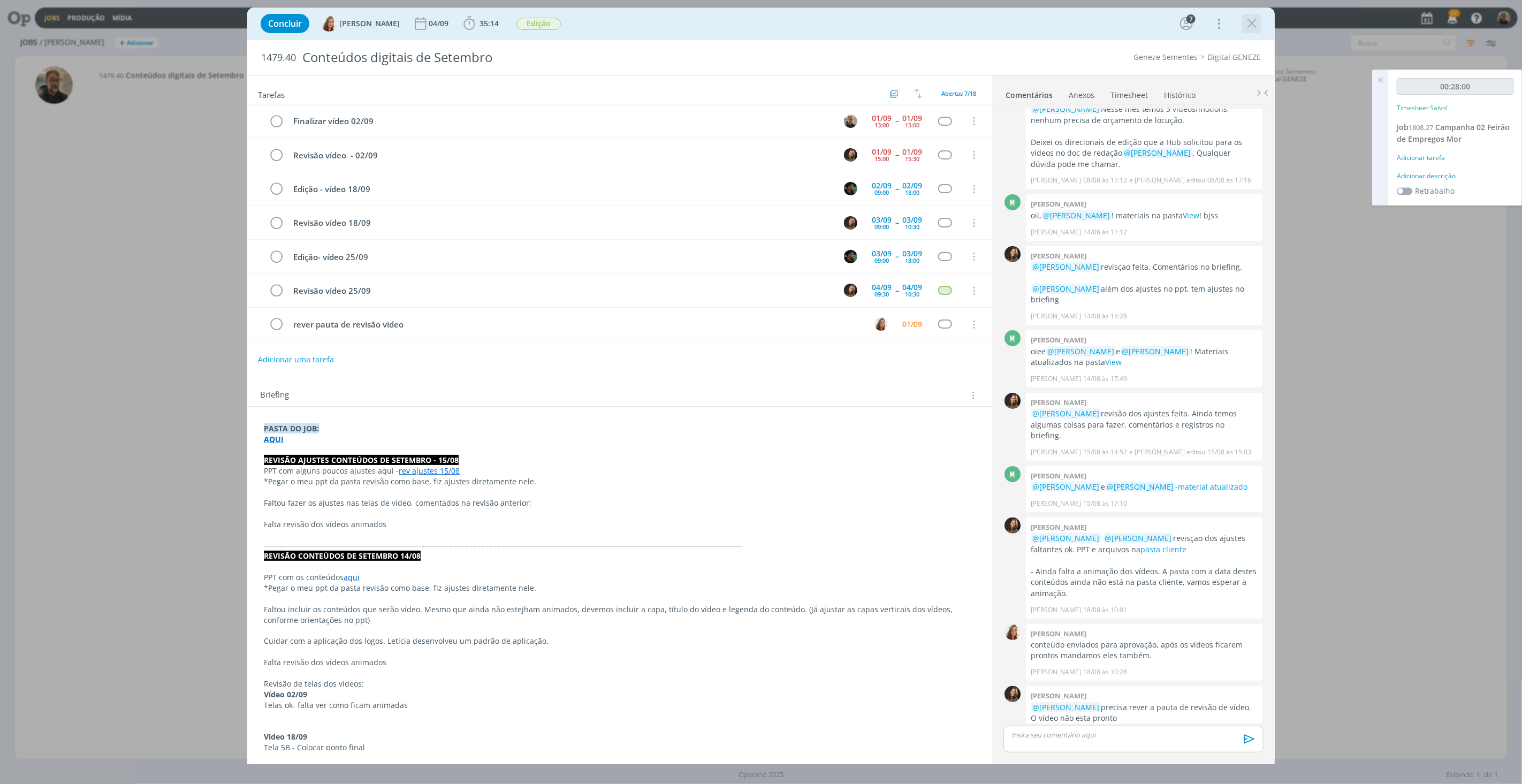
click at [1253, 24] on icon "dialog" at bounding box center [1251, 23] width 16 height 16
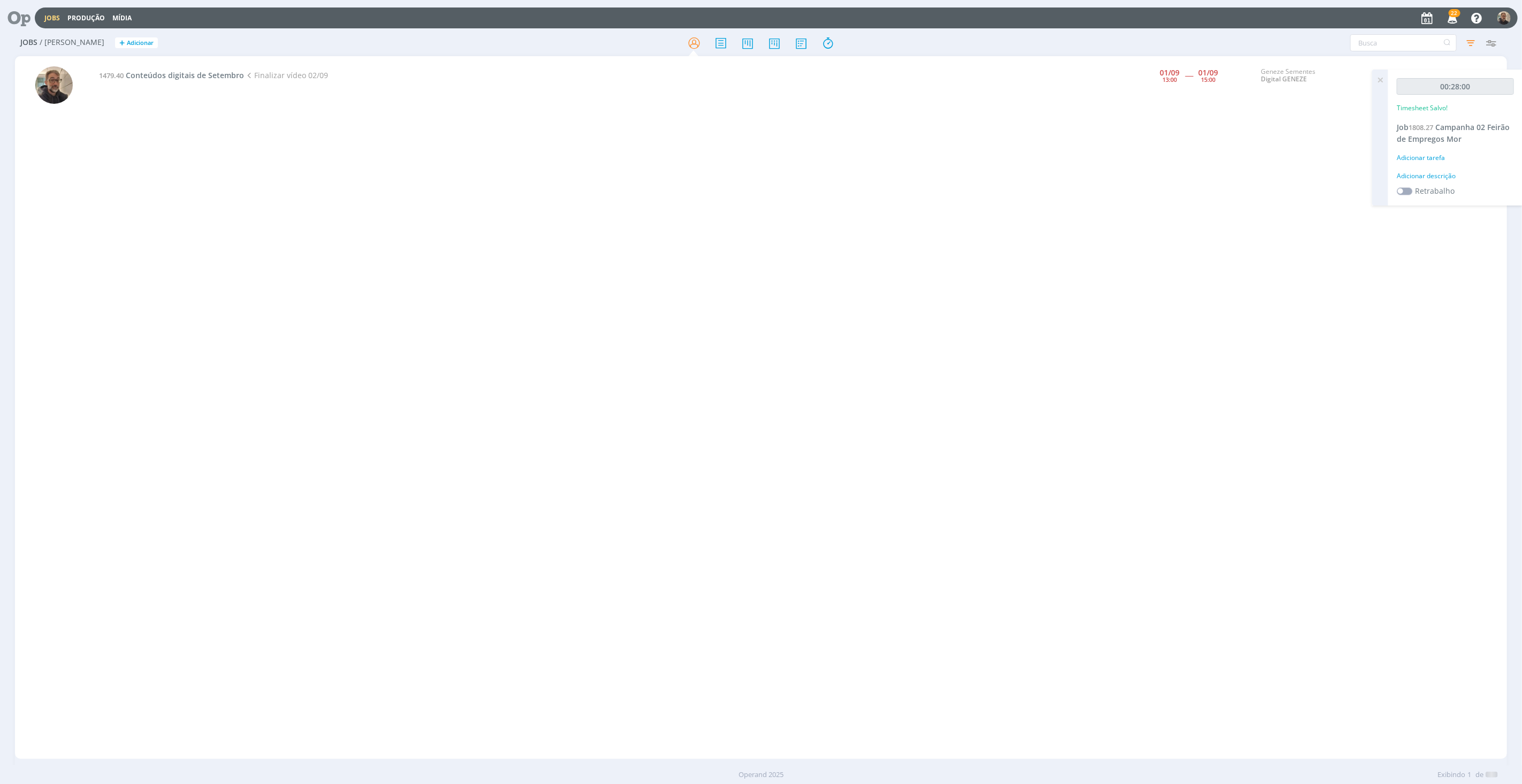
click at [129, 140] on div at bounding box center [761, 392] width 1522 height 784
click at [18, 21] on icon at bounding box center [15, 18] width 22 height 21
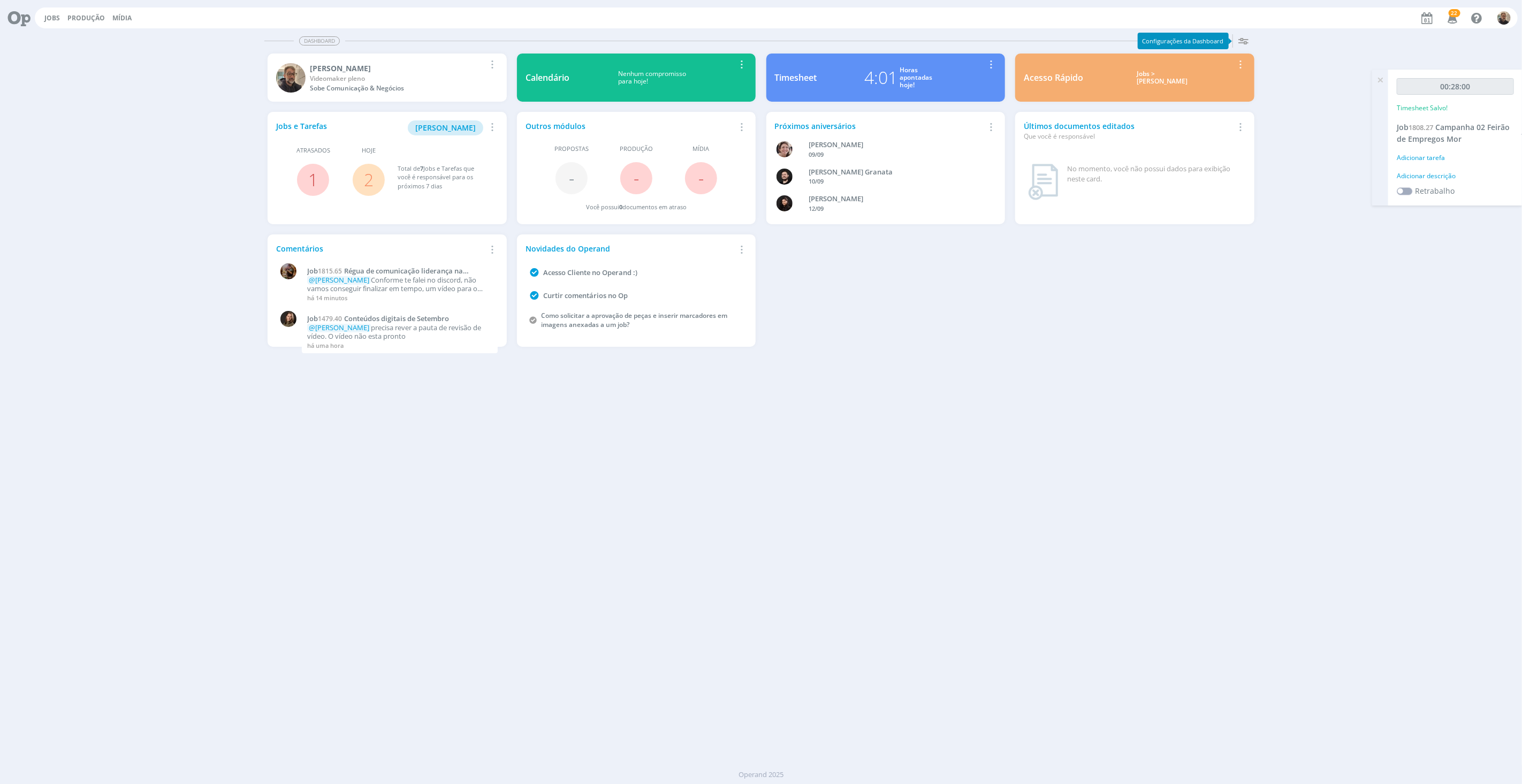
click at [366, 179] on link "2" at bounding box center [369, 179] width 9 height 23
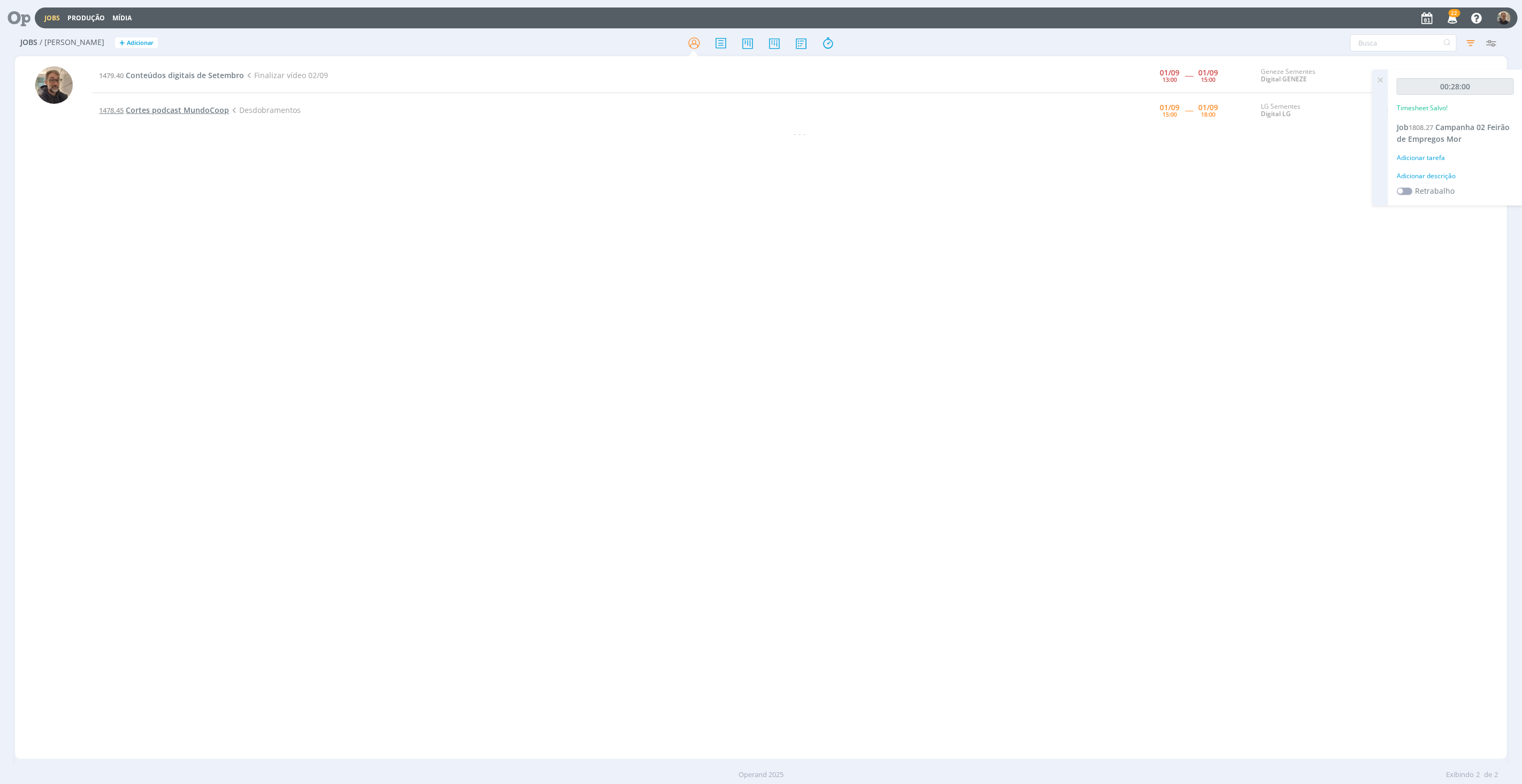
click at [146, 112] on span "Cortes podcast MundoCoop" at bounding box center [177, 110] width 103 height 10
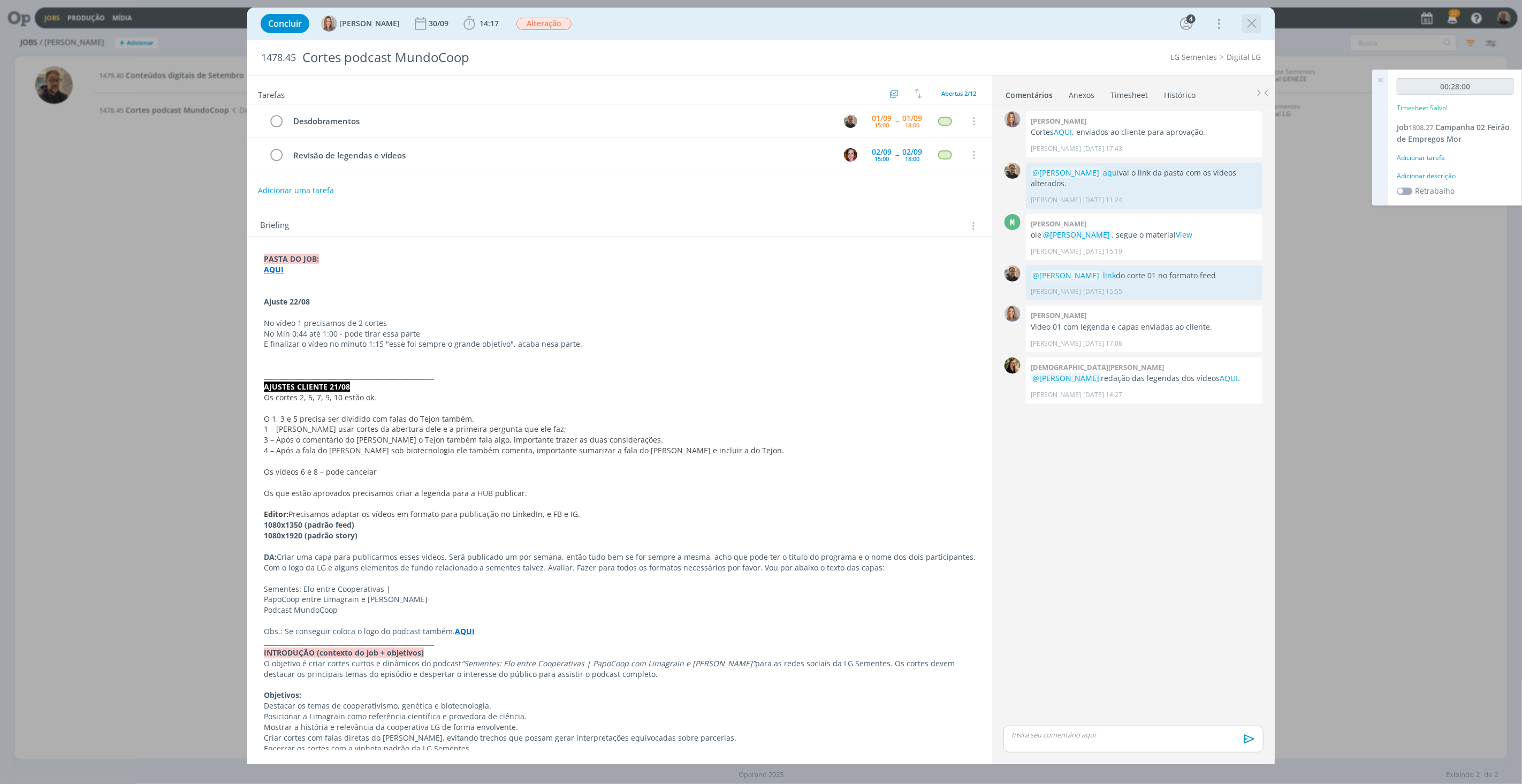
click at [1257, 21] on icon "dialog" at bounding box center [1251, 23] width 16 height 16
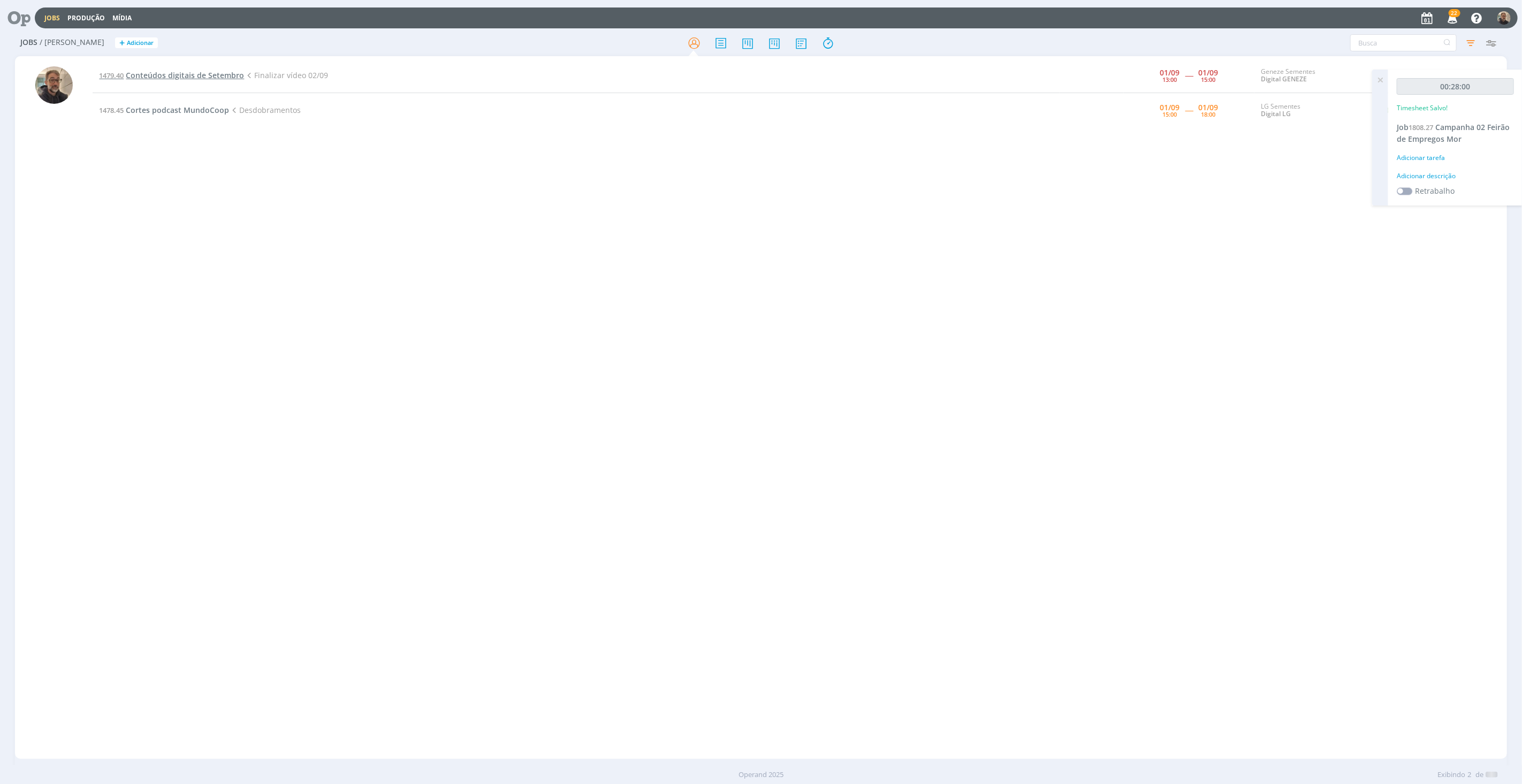
click at [145, 77] on span "Conteúdos digitais de Setembro" at bounding box center [185, 75] width 118 height 10
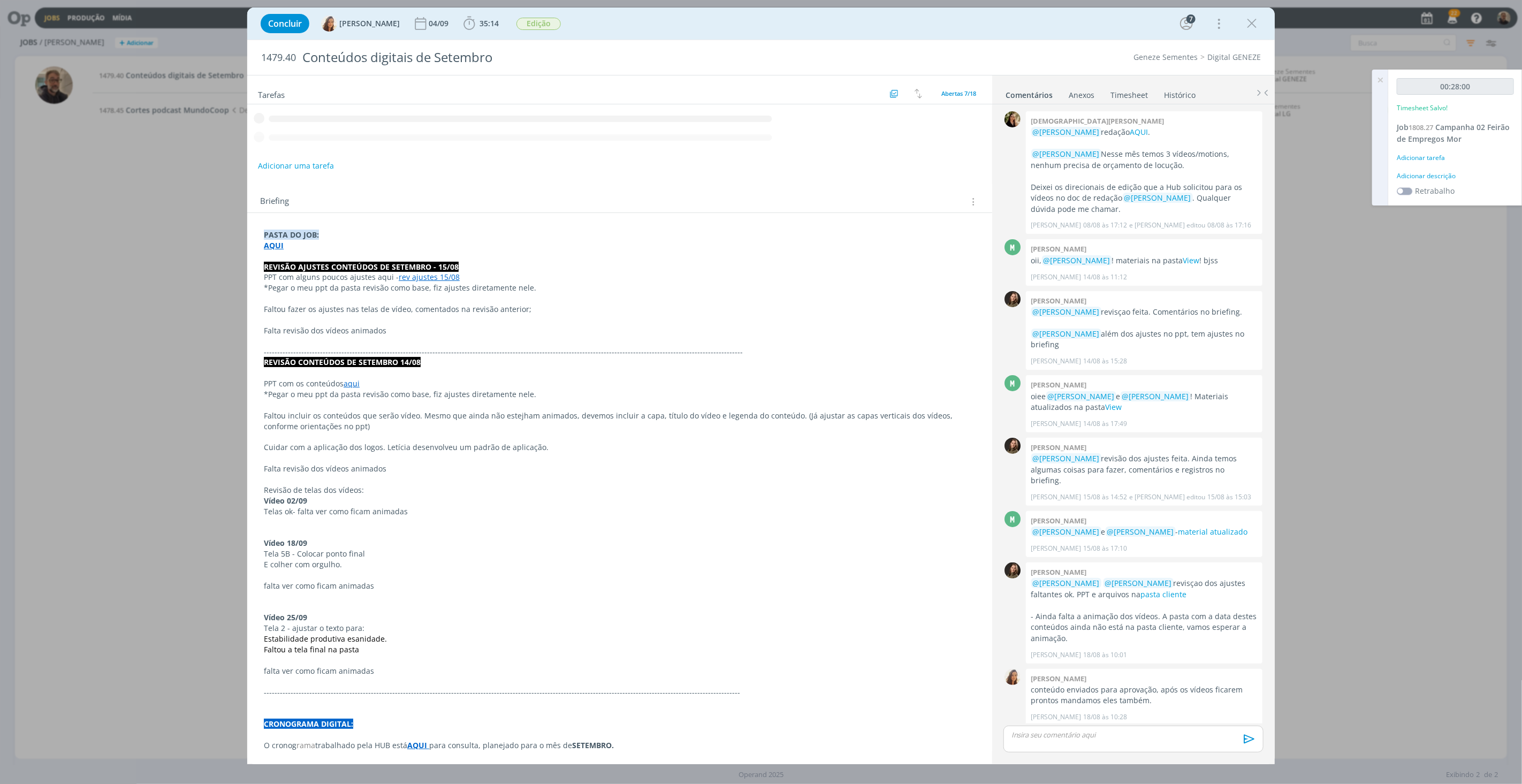
scroll to position [45, 0]
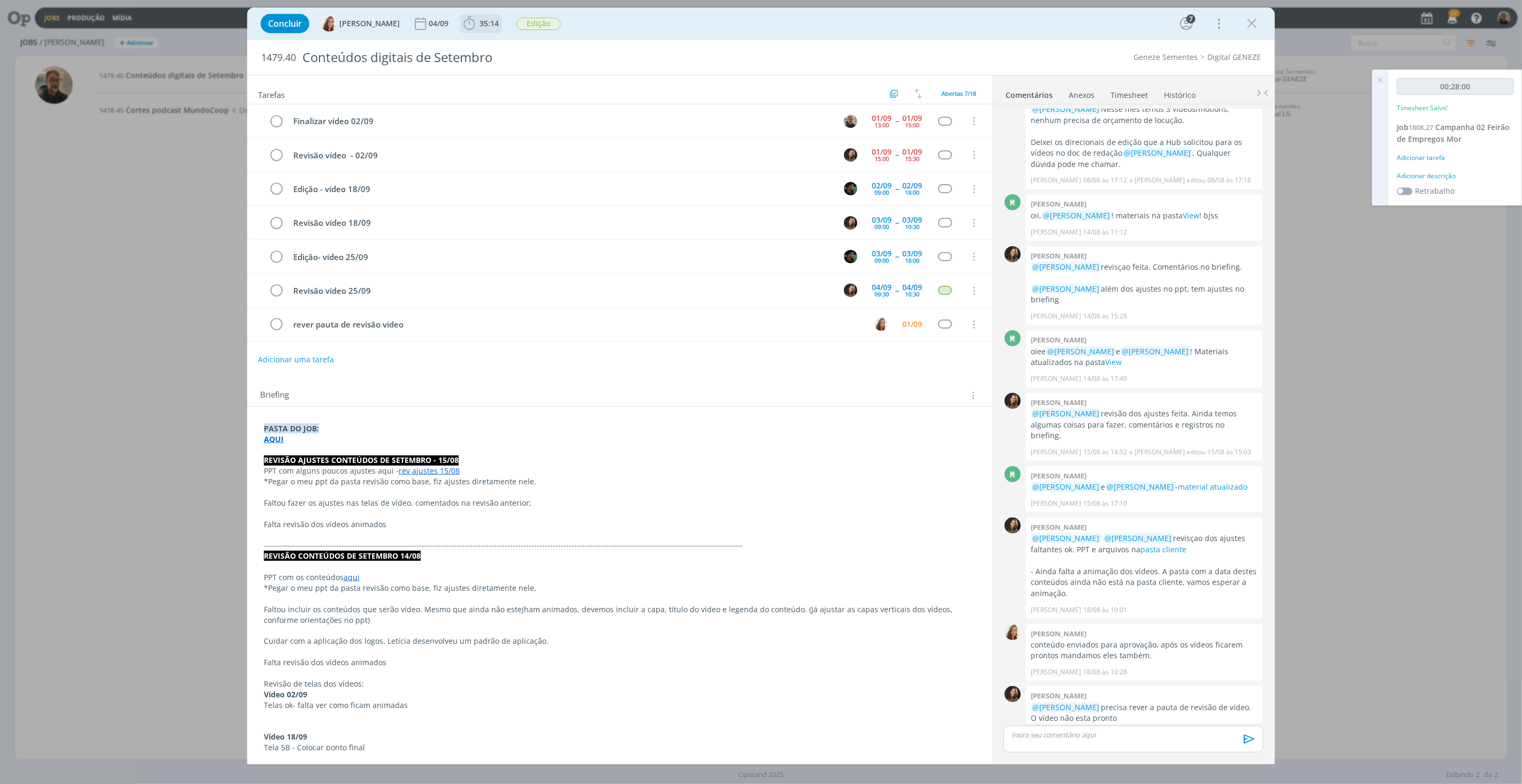
click at [480, 20] on span "35:14" at bounding box center [489, 23] width 19 height 10
click at [494, 45] on span "Iniciar" at bounding box center [505, 47] width 22 height 8
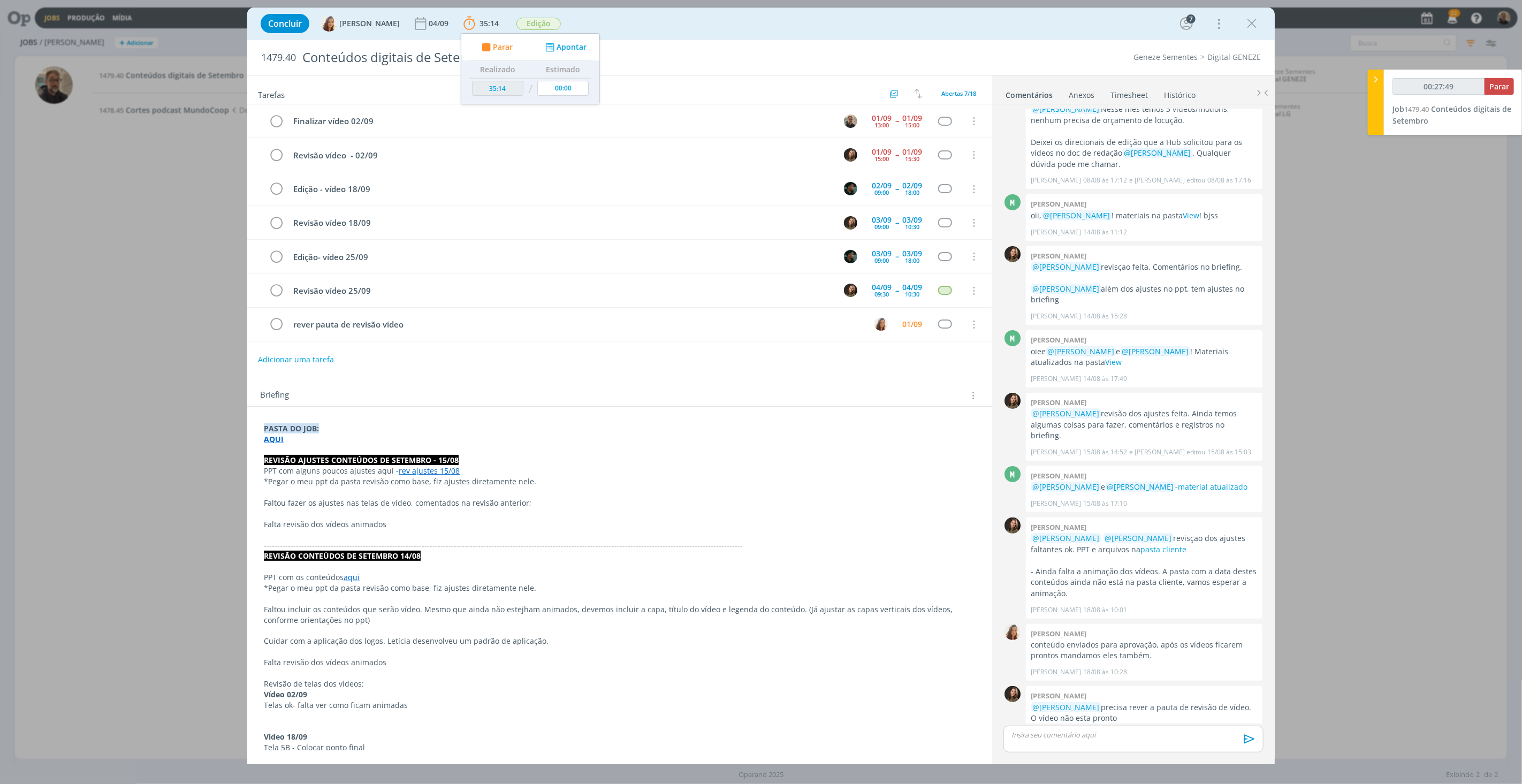
type input "00:28:49"
